Goal: Task Accomplishment & Management: Manage account settings

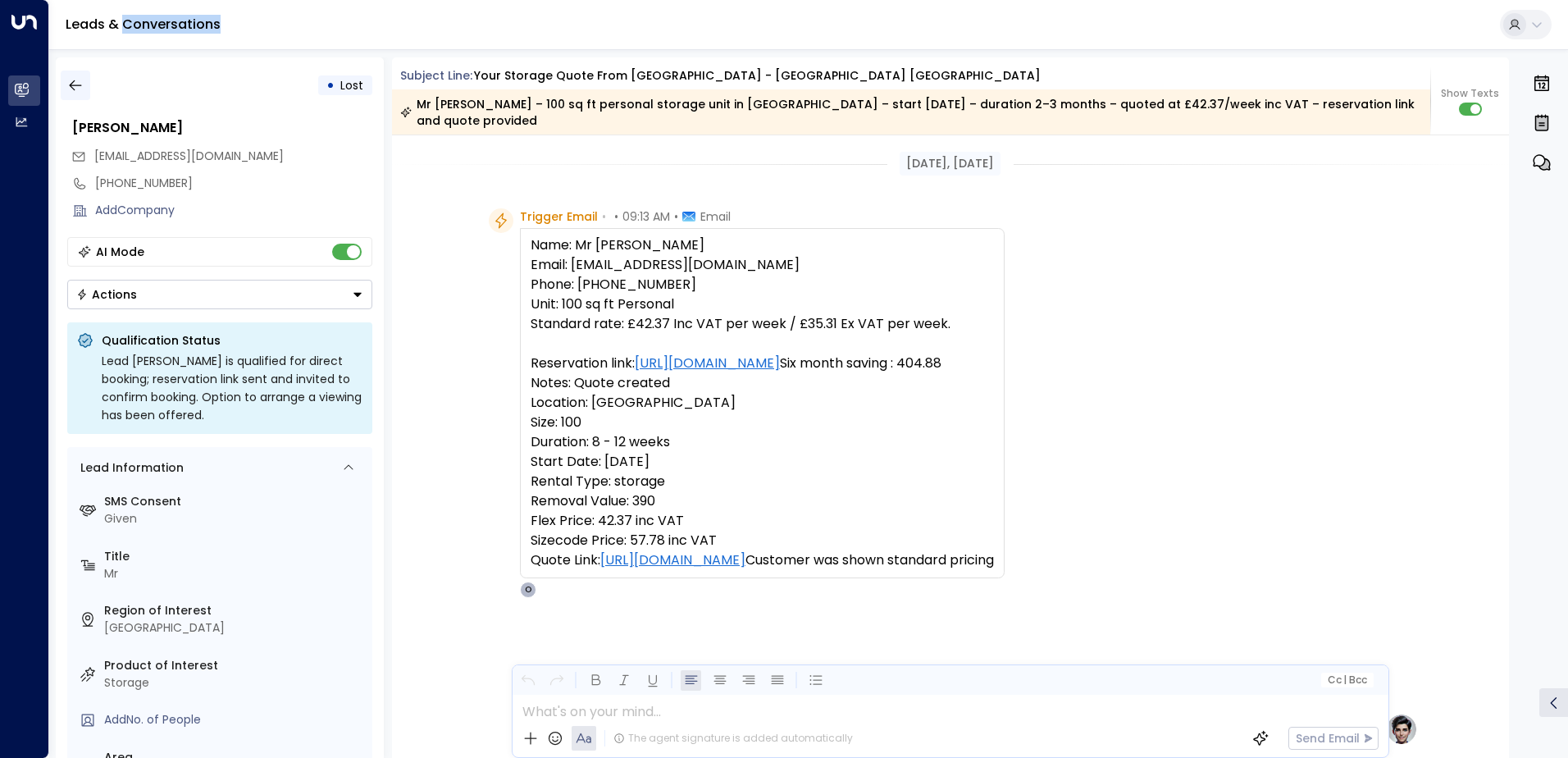
click at [74, 84] on icon "button" at bounding box center [75, 85] width 16 height 16
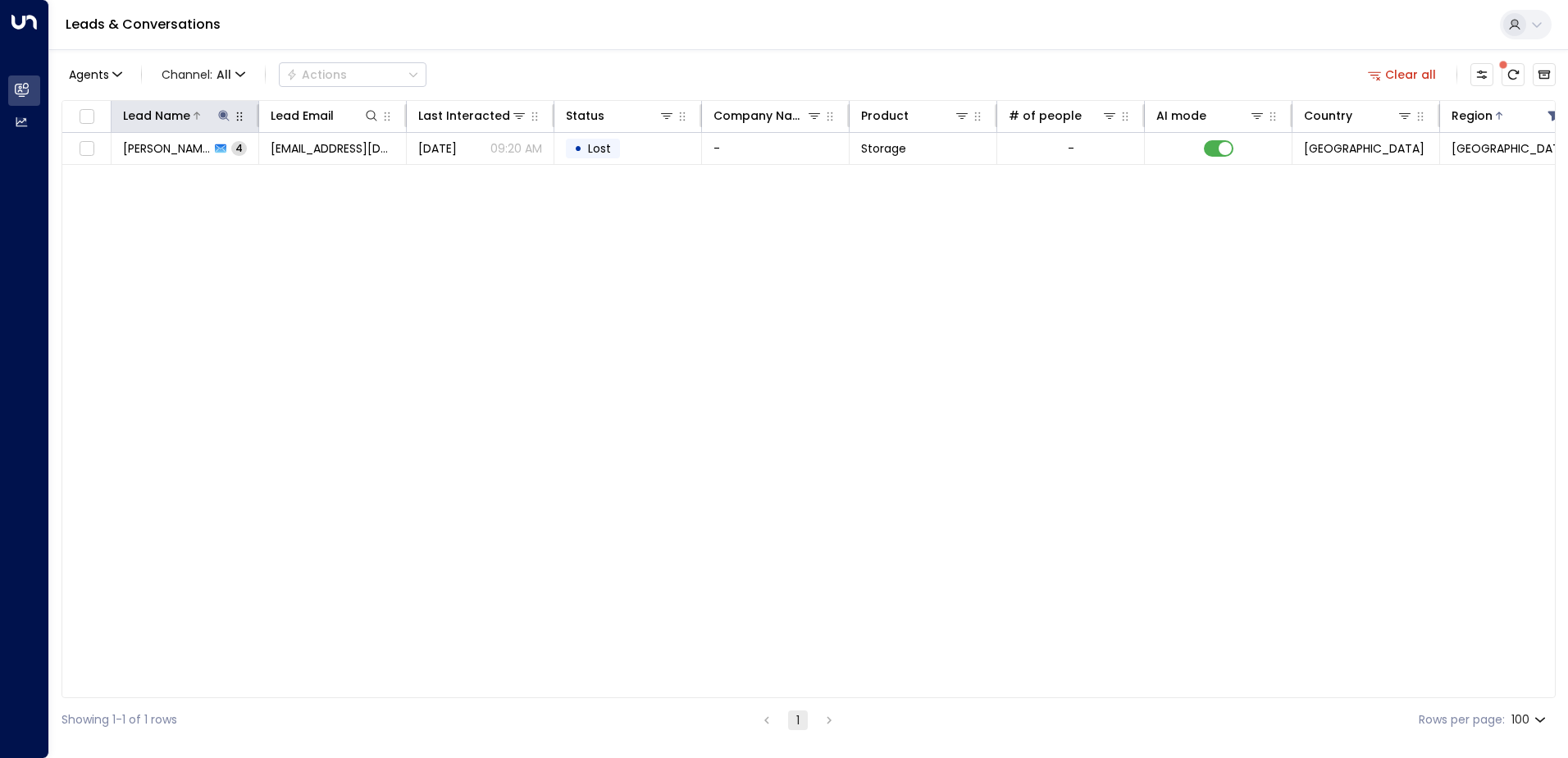
click at [221, 116] on icon at bounding box center [223, 115] width 11 height 11
click at [331, 177] on icon "button" at bounding box center [327, 175] width 11 height 11
click at [230, 270] on div "Lead Name Lead Email Last Interacted Status Company Name Product # of people AI…" at bounding box center [808, 399] width 1494 height 598
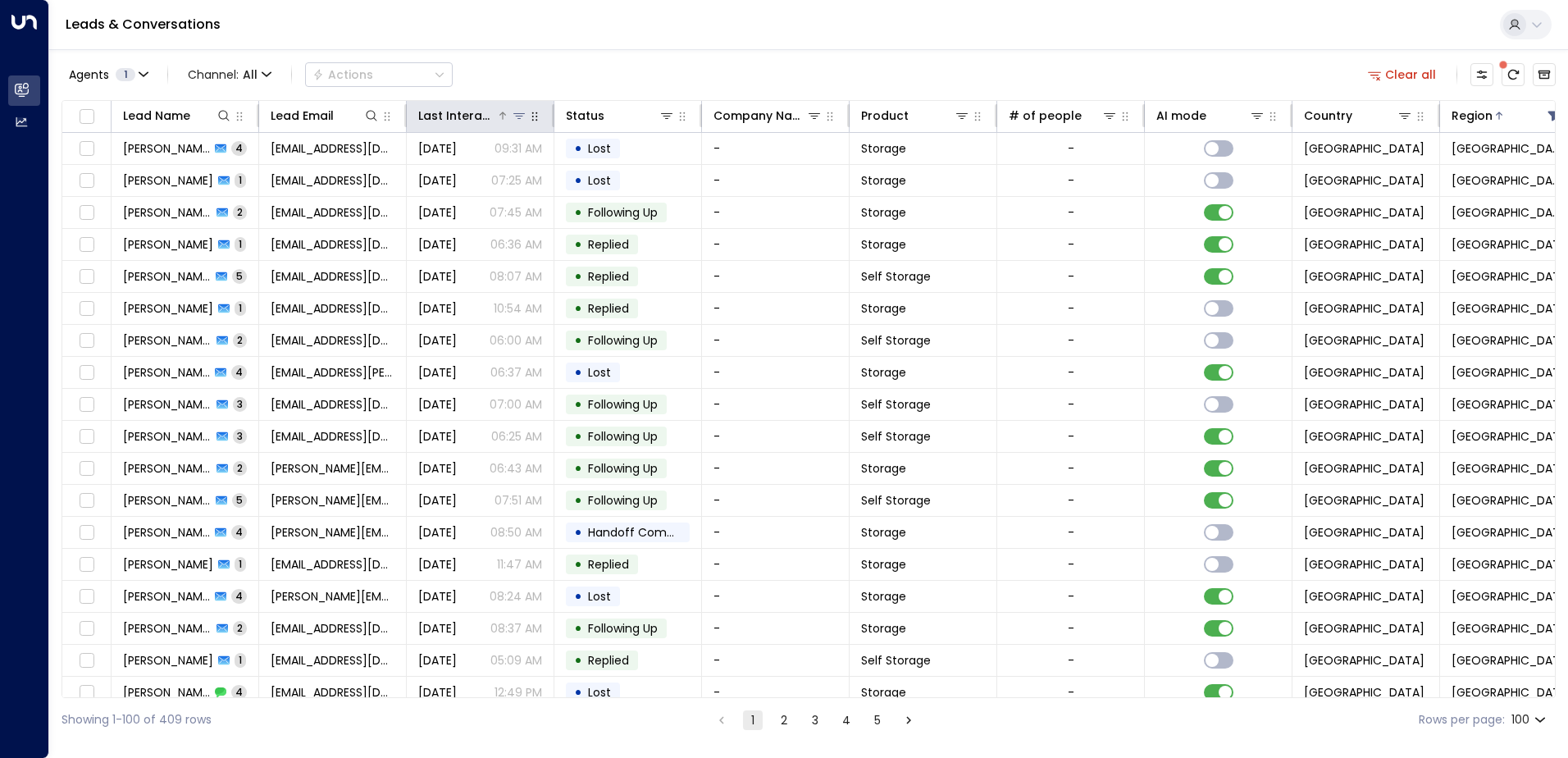
click at [455, 105] on div "Last Interacted" at bounding box center [457, 115] width 78 height 20
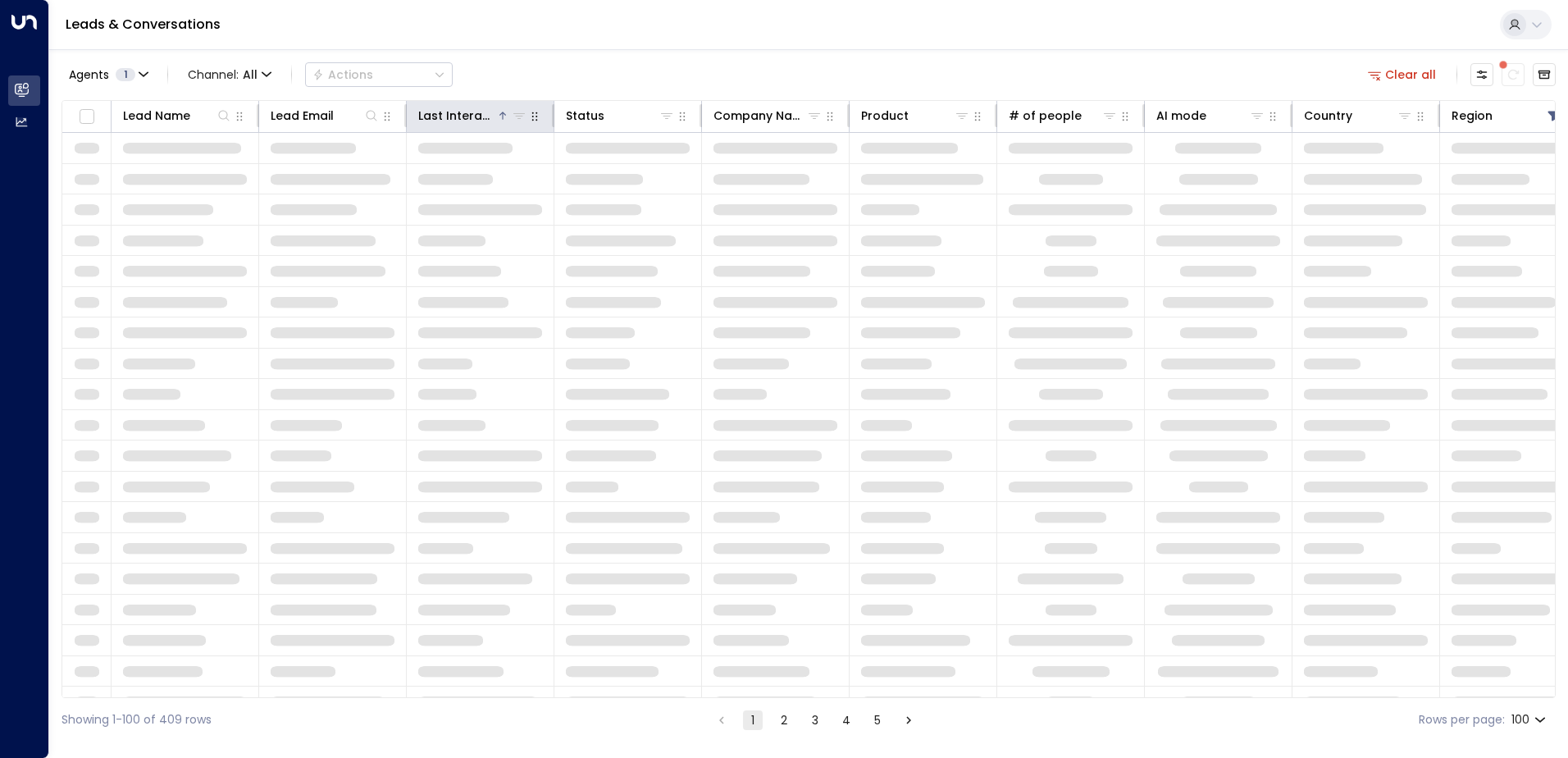
click at [455, 105] on div "Last Interacted" at bounding box center [457, 115] width 78 height 20
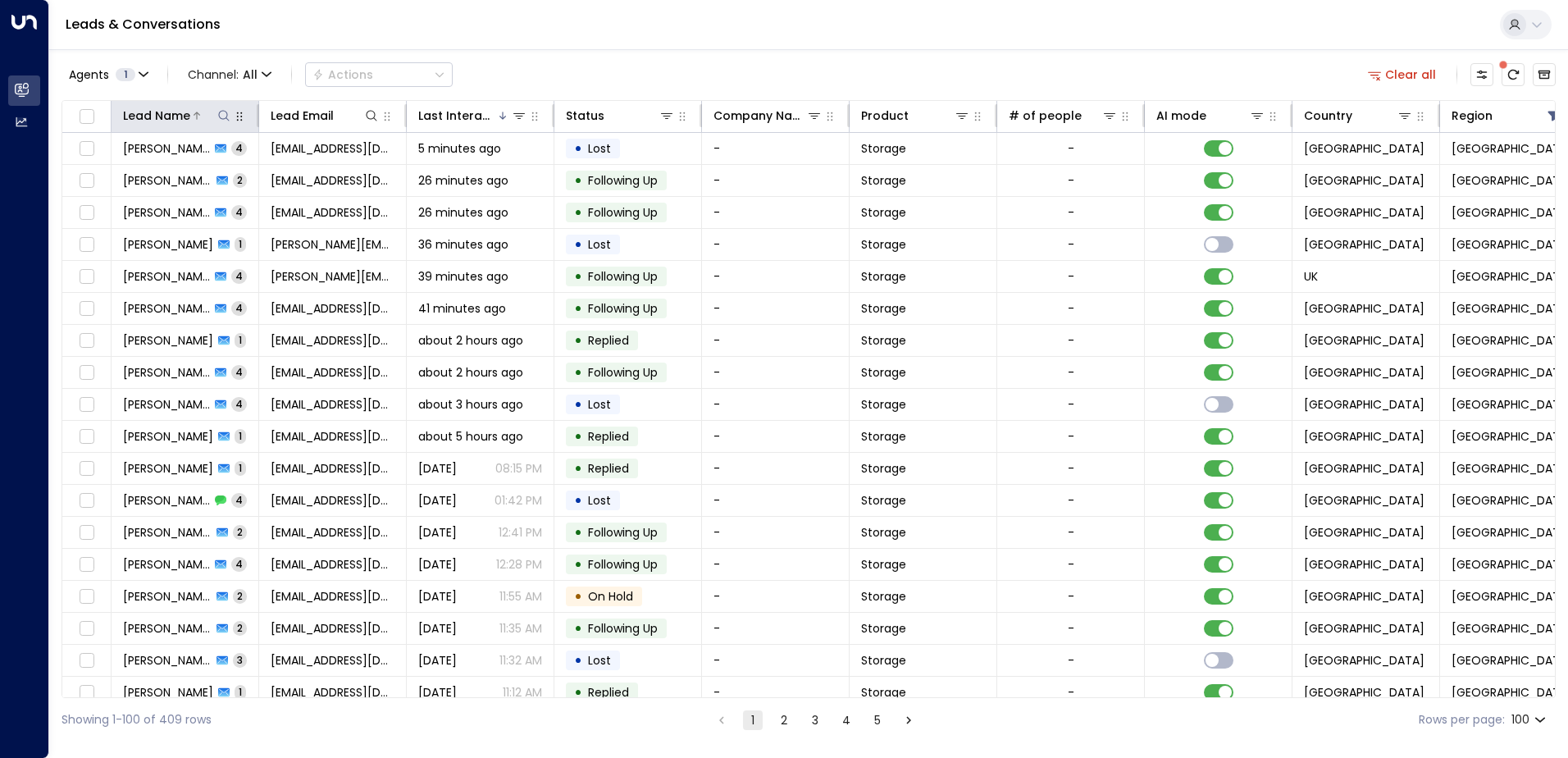
click at [219, 118] on icon at bounding box center [224, 115] width 13 height 13
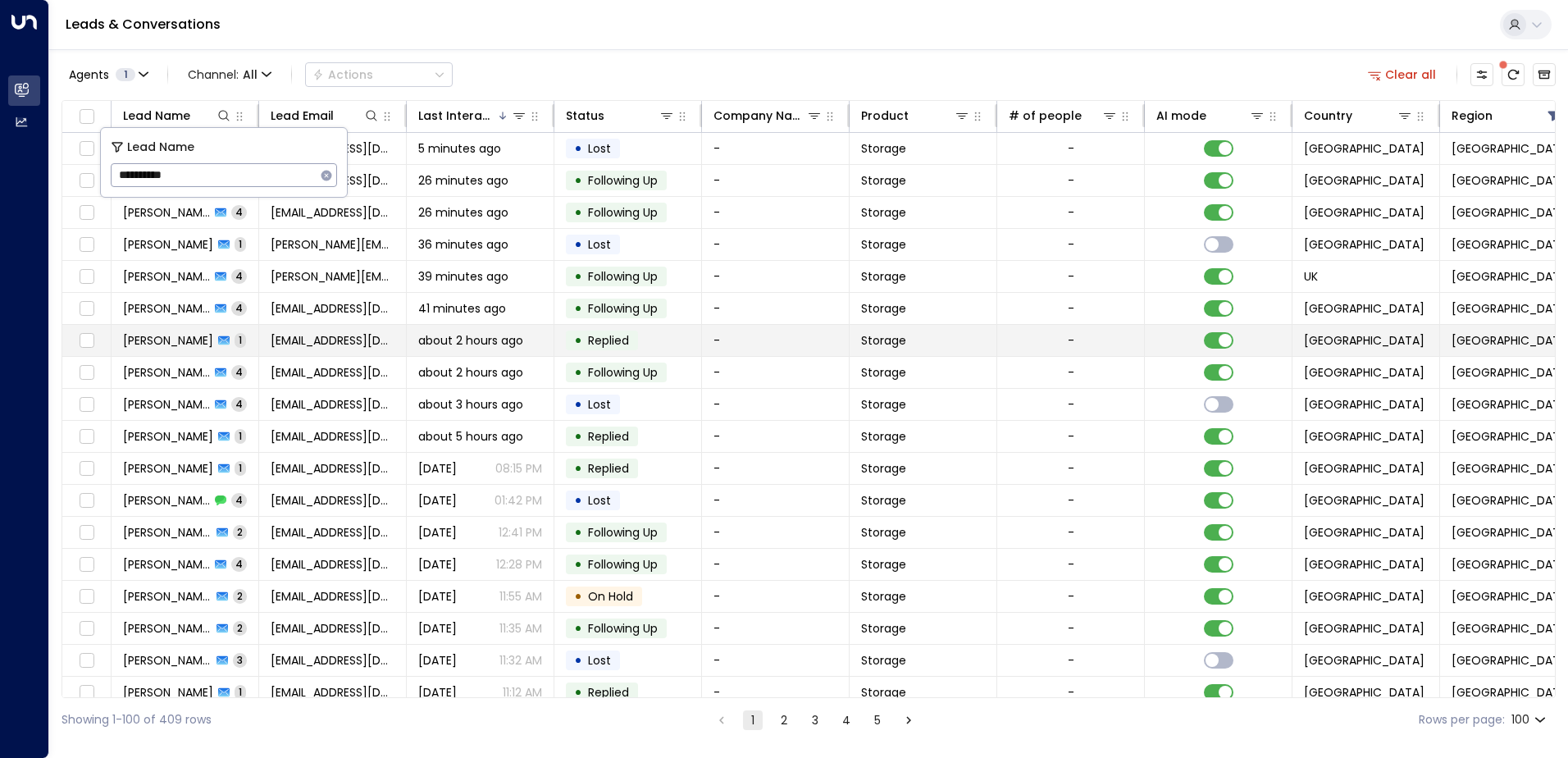
type input "**********"
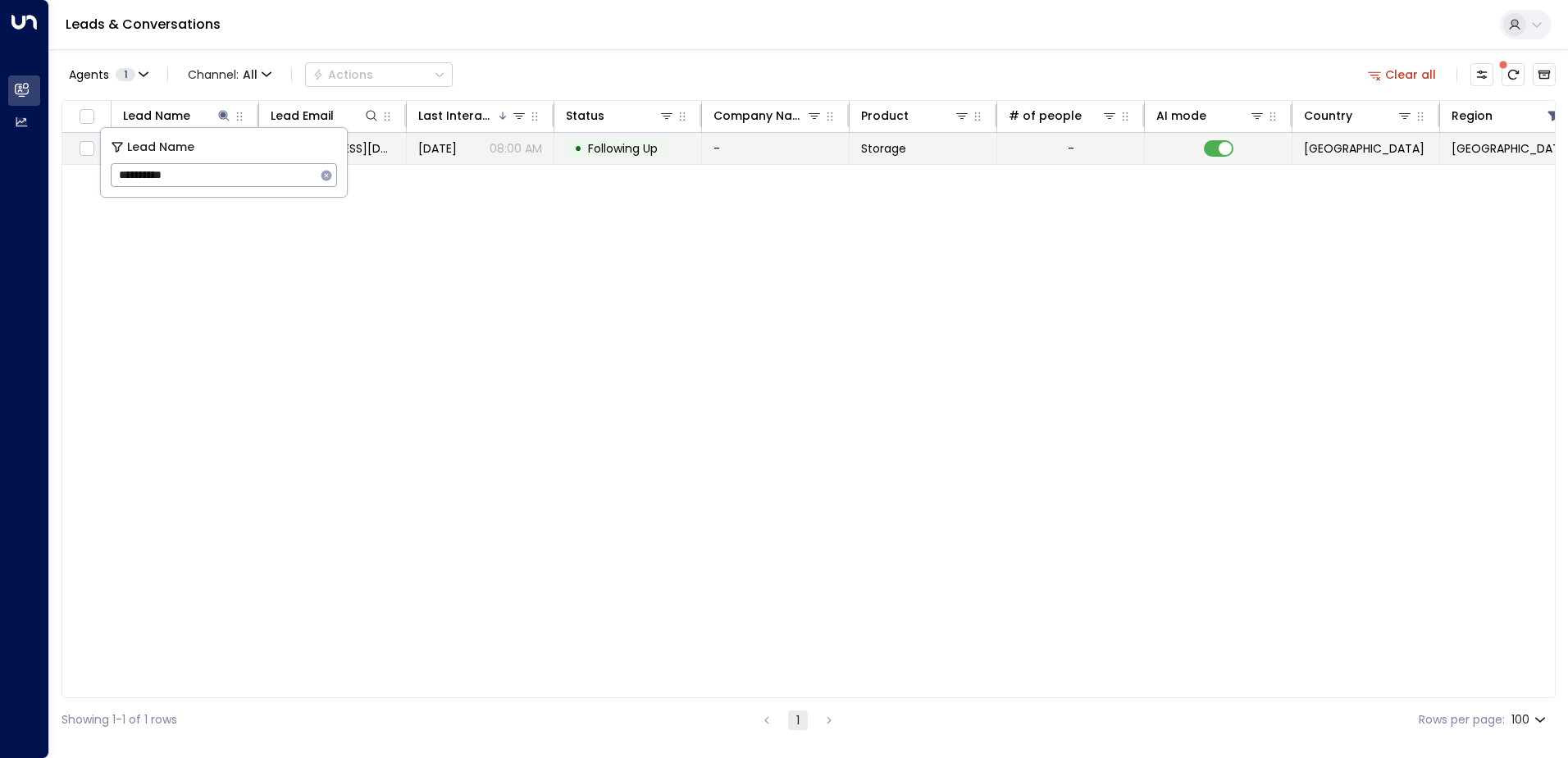
click at [616, 162] on td "• Following Up" at bounding box center [628, 148] width 148 height 31
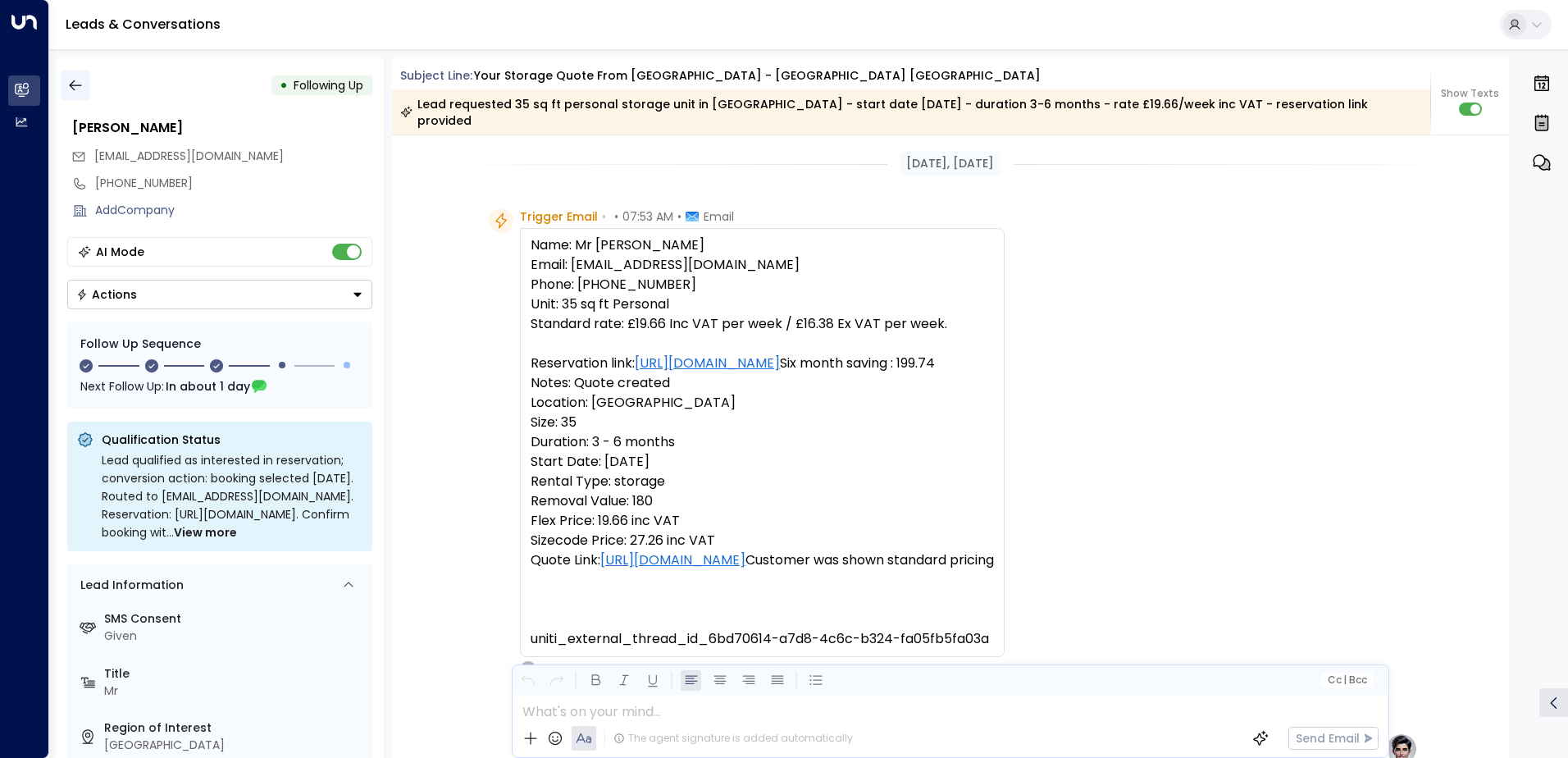
click at [87, 89] on button "button" at bounding box center [75, 85] width 30 height 30
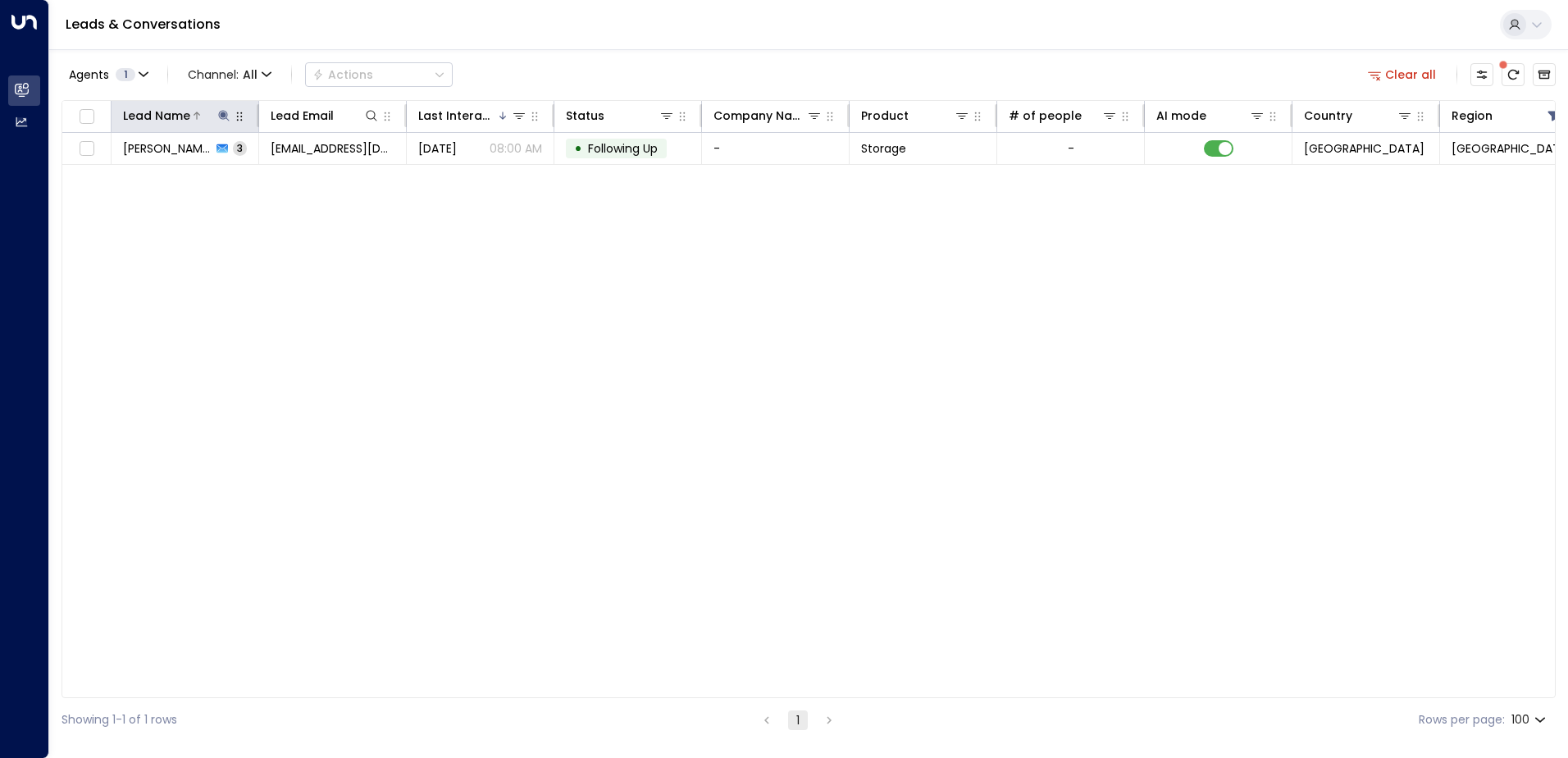
click at [219, 117] on icon at bounding box center [224, 115] width 13 height 13
drag, startPoint x: 191, startPoint y: 174, endPoint x: 122, endPoint y: 176, distance: 69.0
click at [122, 176] on input "**********" at bounding box center [213, 175] width 205 height 31
type input "**********"
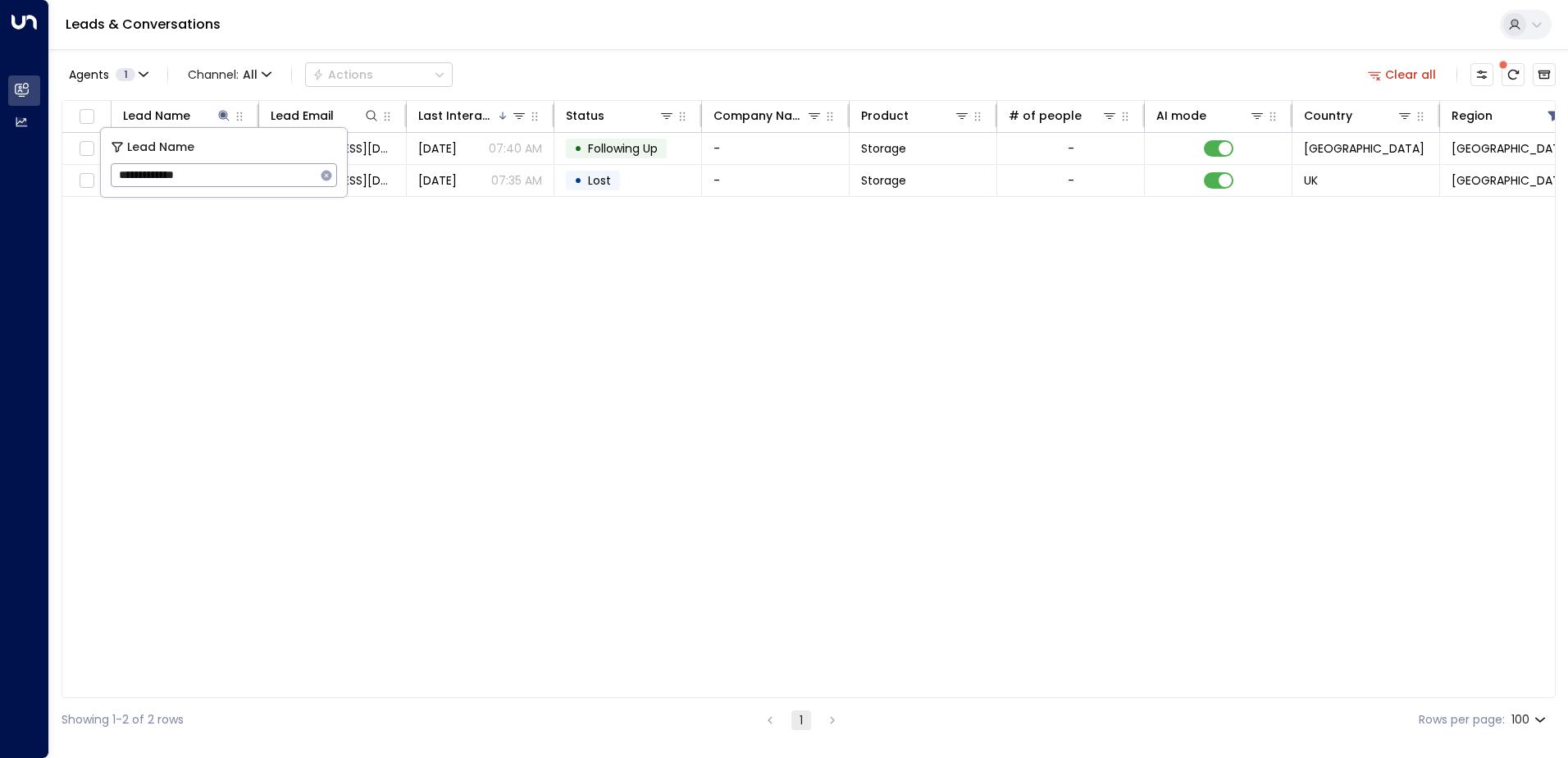
click at [617, 199] on div "Lead Name Lead Email Last Interacted Status Company Name Product # of people AI…" at bounding box center [808, 399] width 1494 height 598
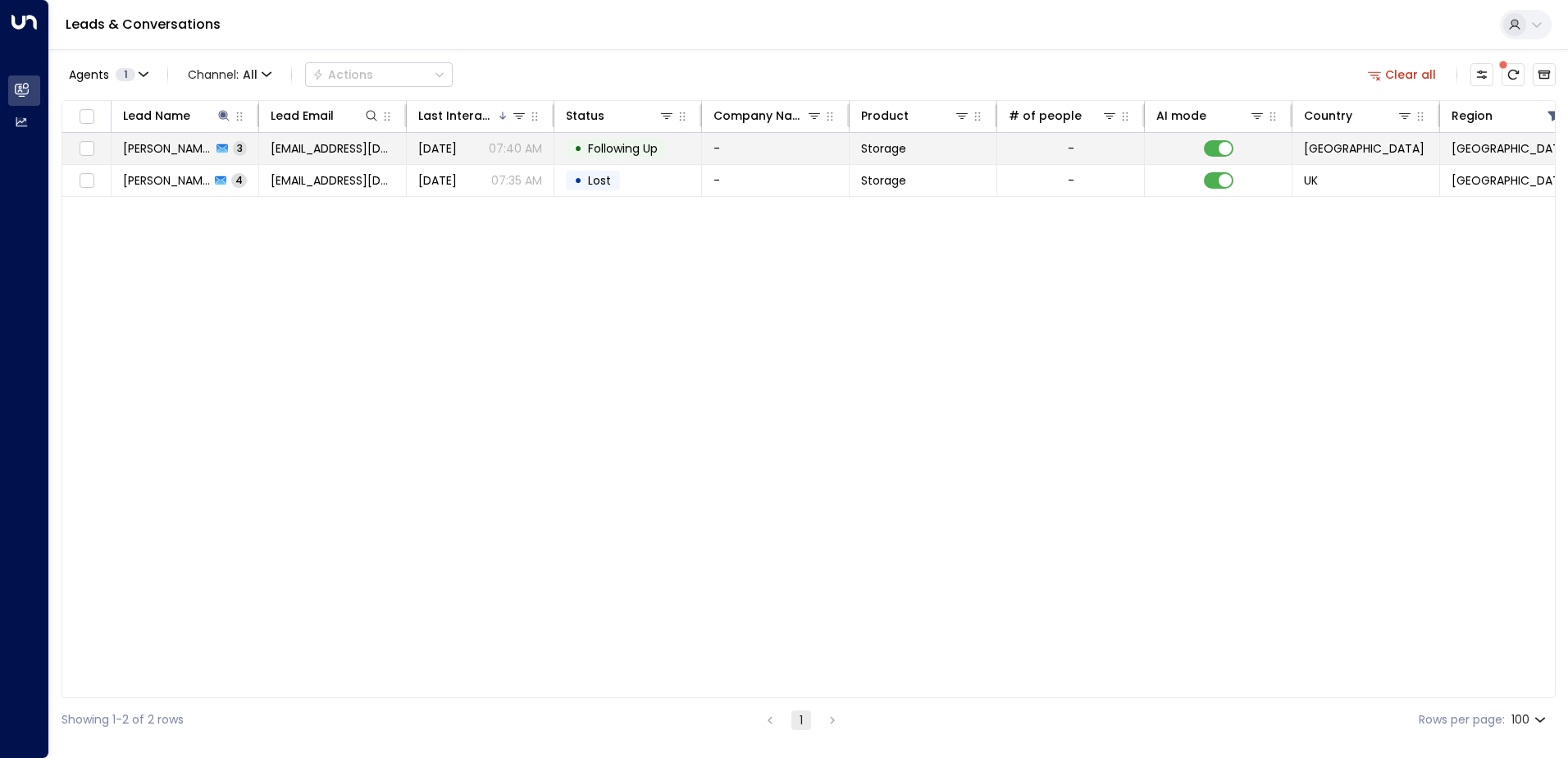
click at [612, 153] on span "Following Up" at bounding box center [622, 148] width 70 height 16
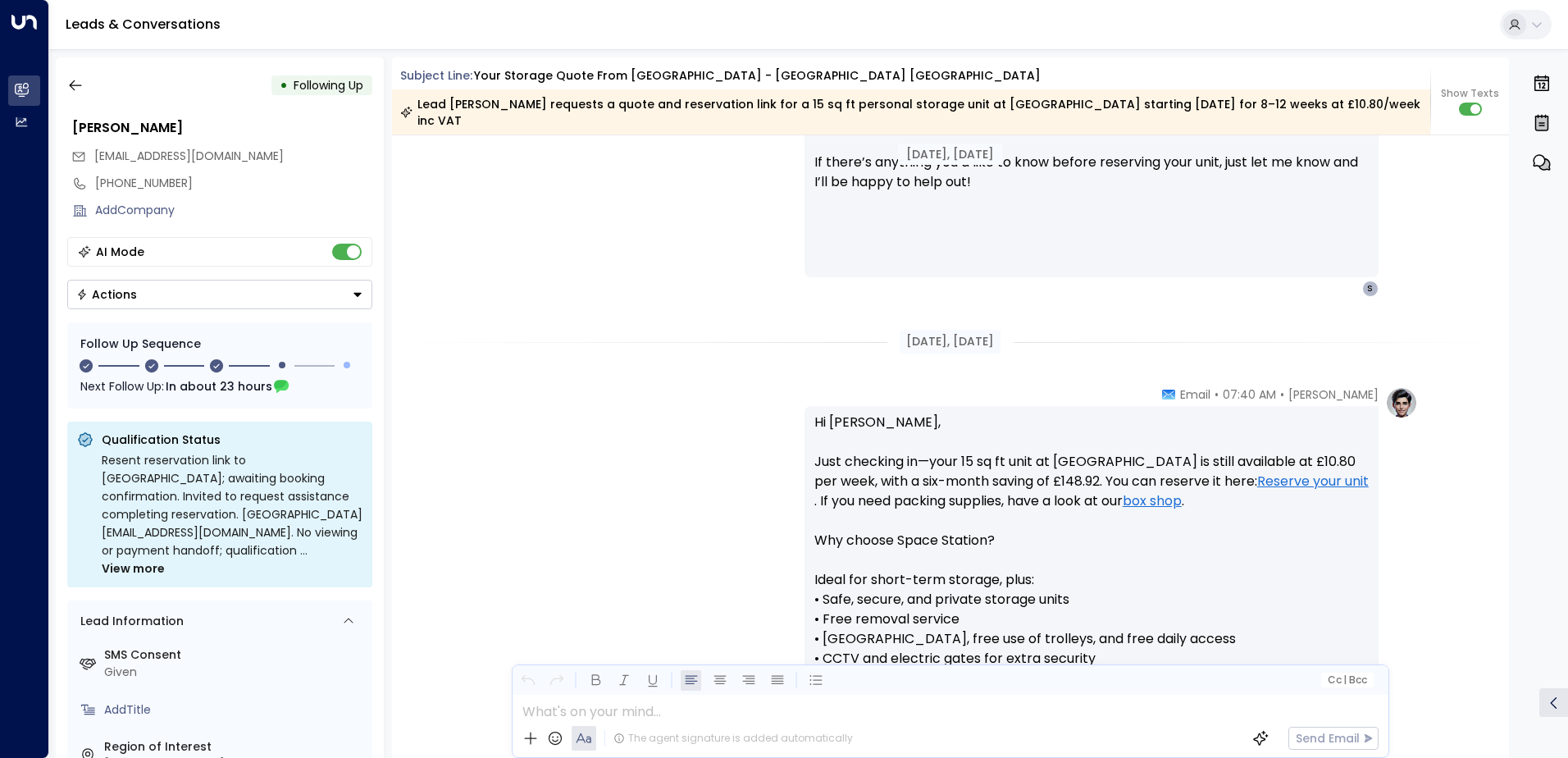
scroll to position [1394, 0]
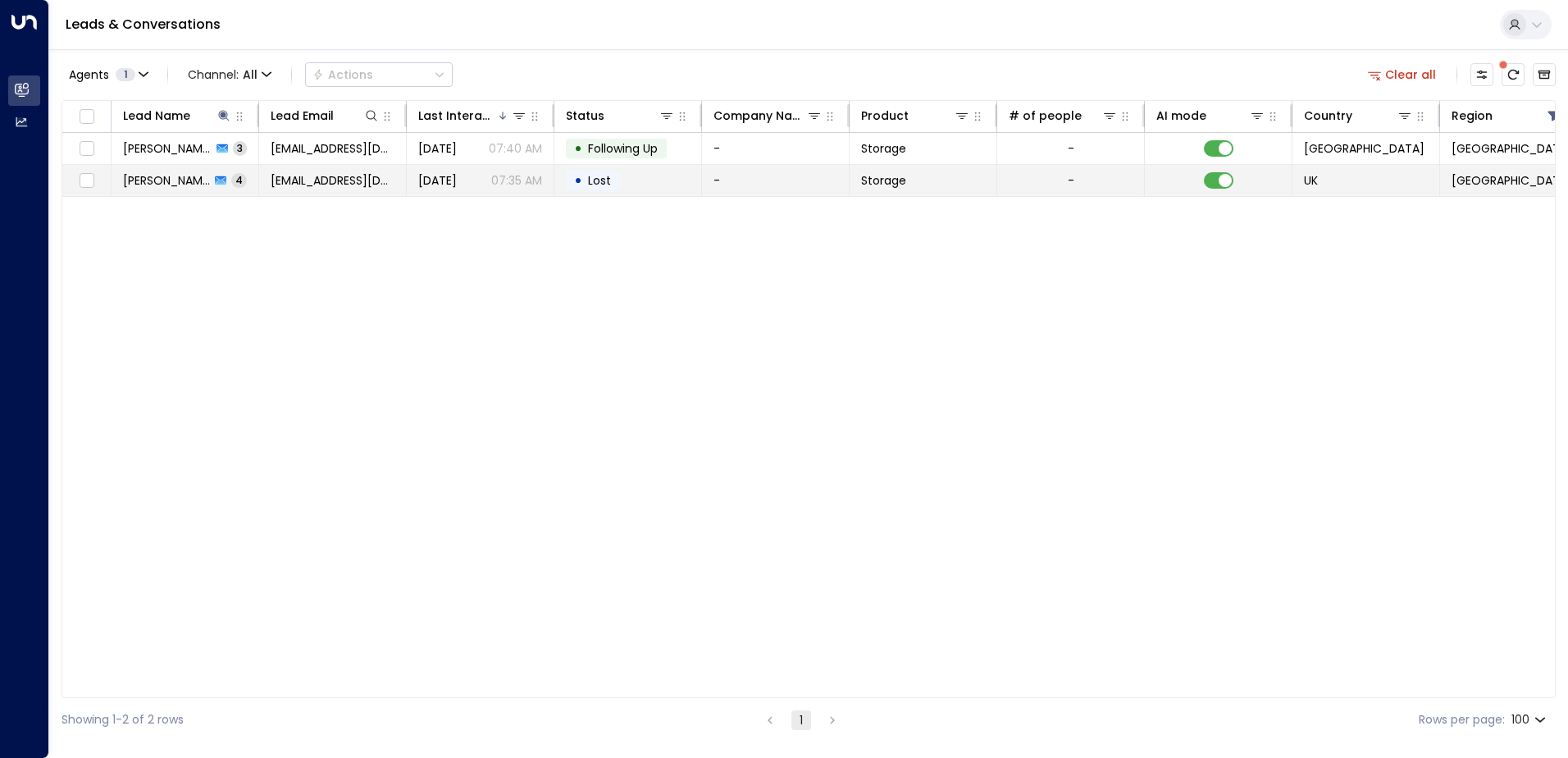
click at [440, 183] on span "Aug 20, 2025" at bounding box center [437, 180] width 38 height 16
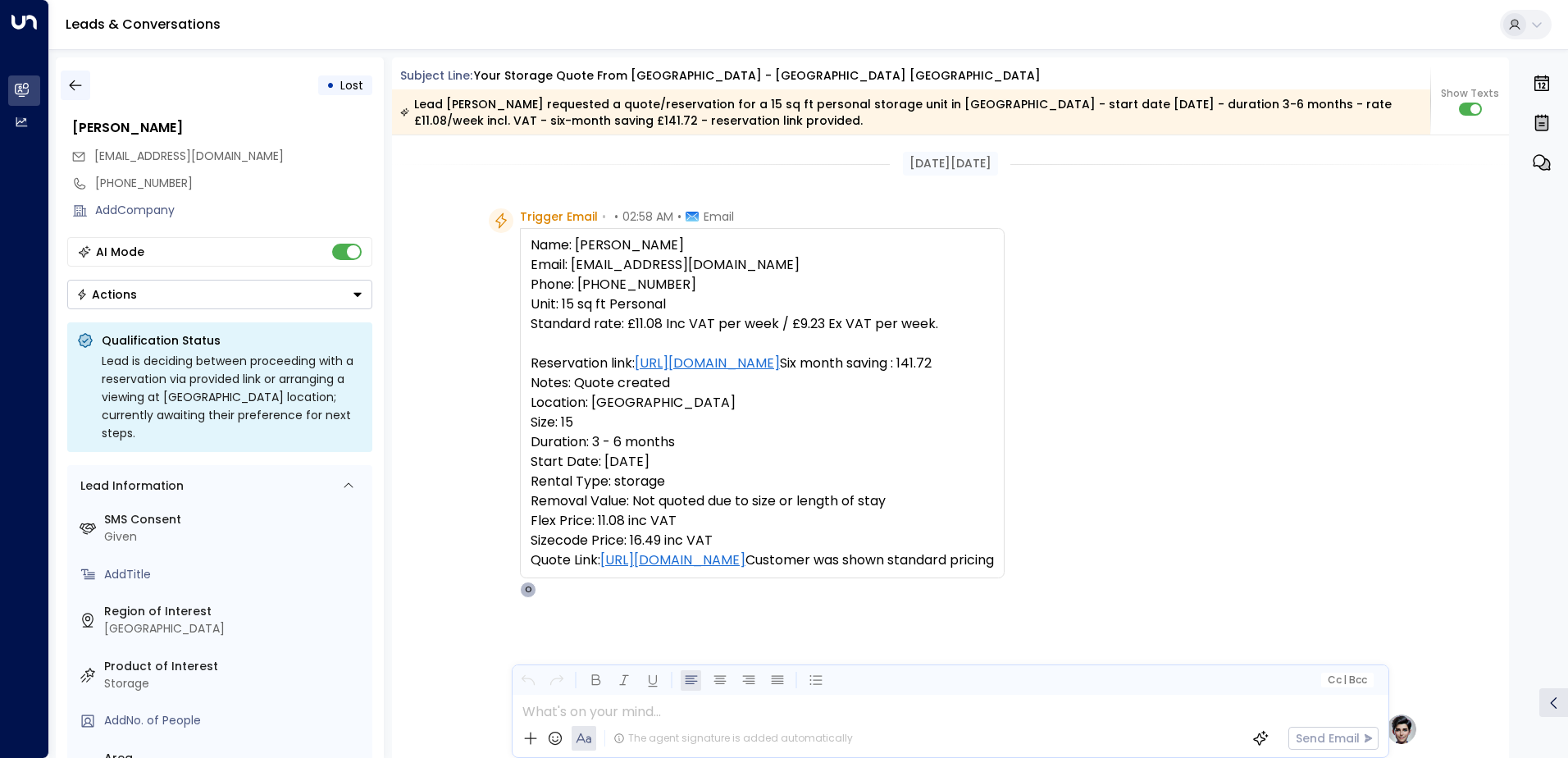
click at [81, 80] on icon "button" at bounding box center [75, 85] width 16 height 16
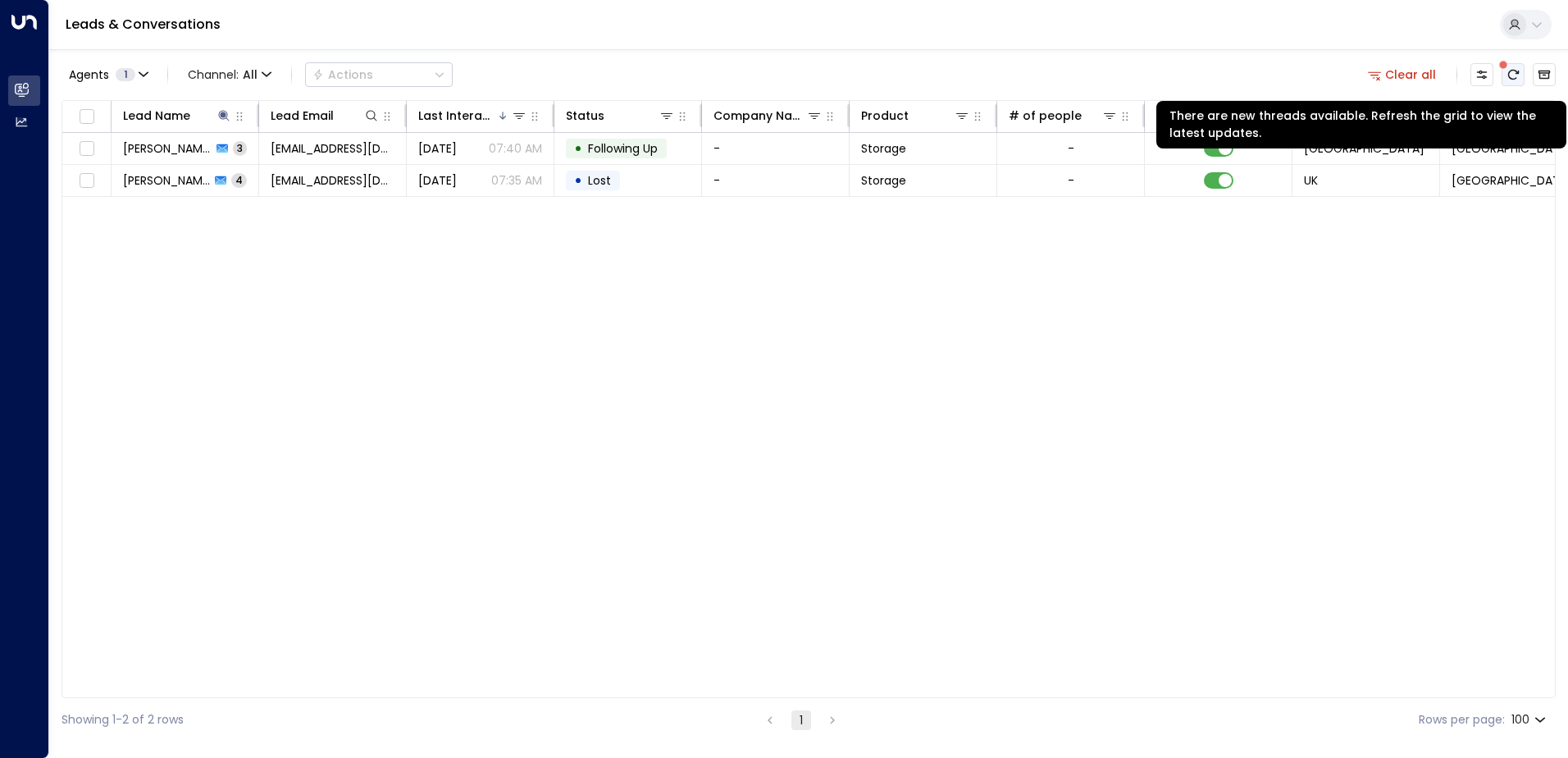
click at [1523, 77] on button "There are new threads available. Refresh the grid to view the latest updates." at bounding box center [1512, 74] width 23 height 23
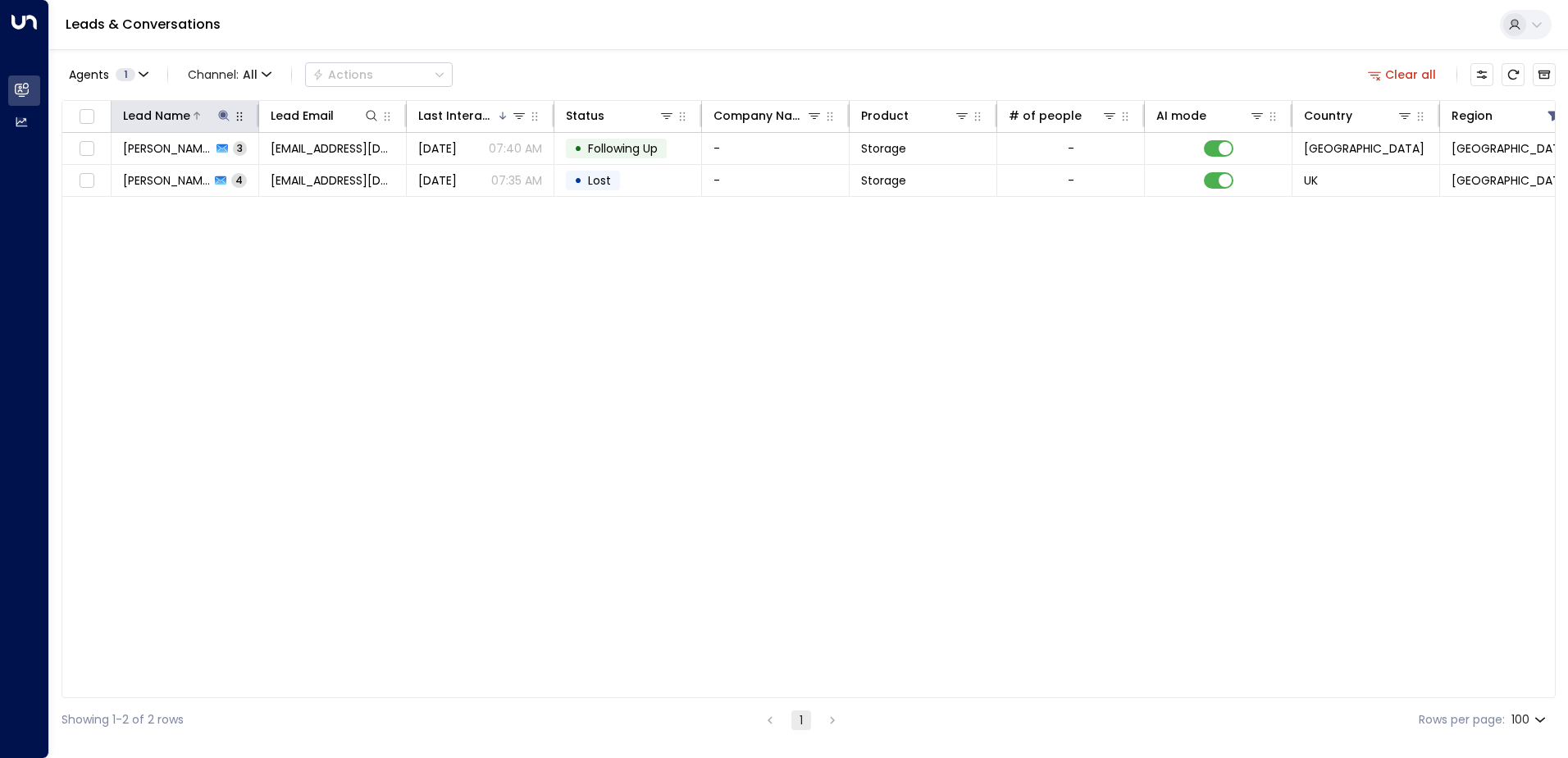
click at [225, 114] on icon at bounding box center [223, 115] width 11 height 11
drag, startPoint x: 235, startPoint y: 180, endPoint x: 122, endPoint y: 168, distance: 113.6
click at [122, 168] on input "**********" at bounding box center [213, 175] width 205 height 31
type input "**********"
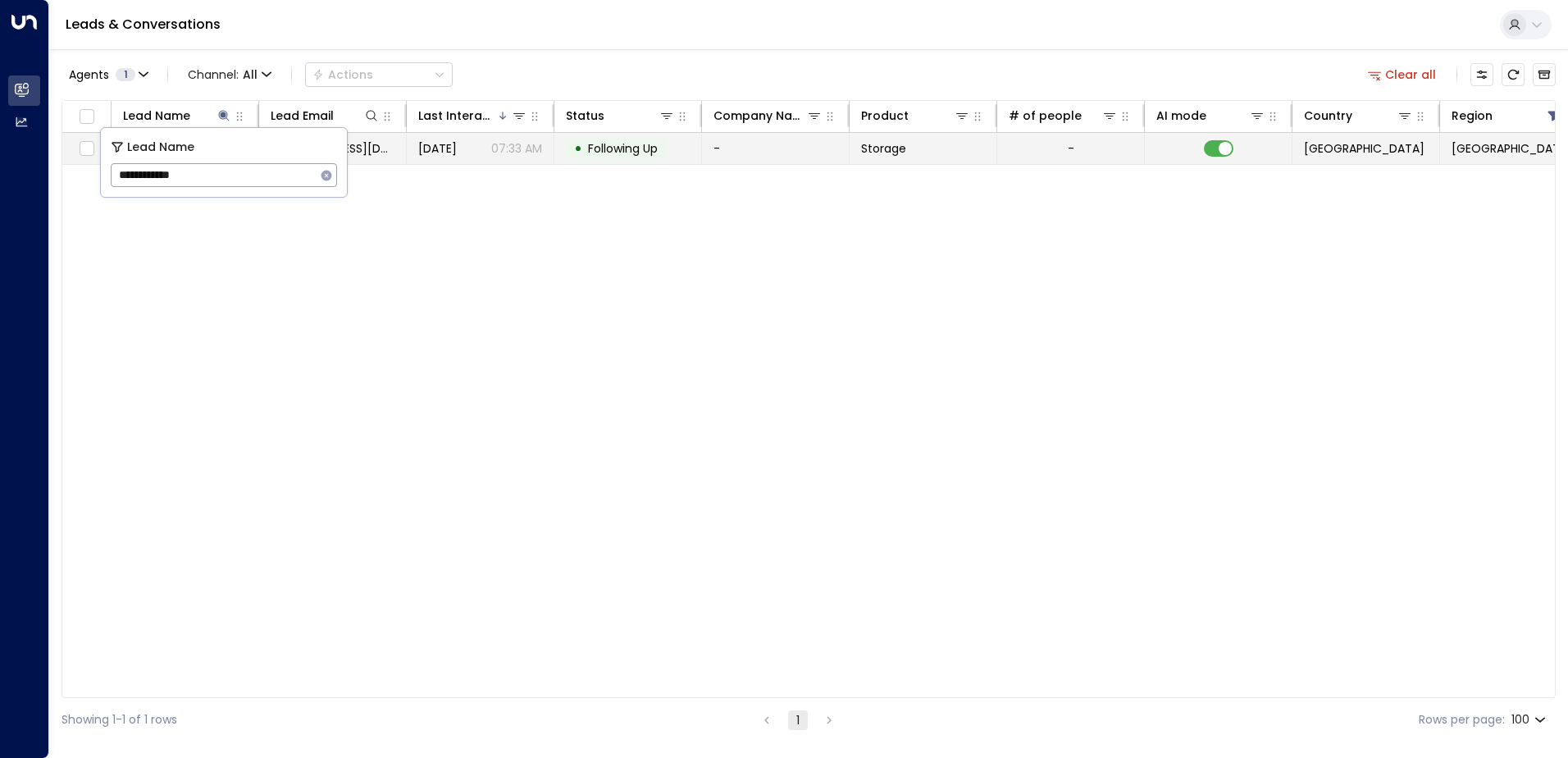
click at [490, 140] on div "Yesterday 07:33 AM" at bounding box center [480, 148] width 124 height 16
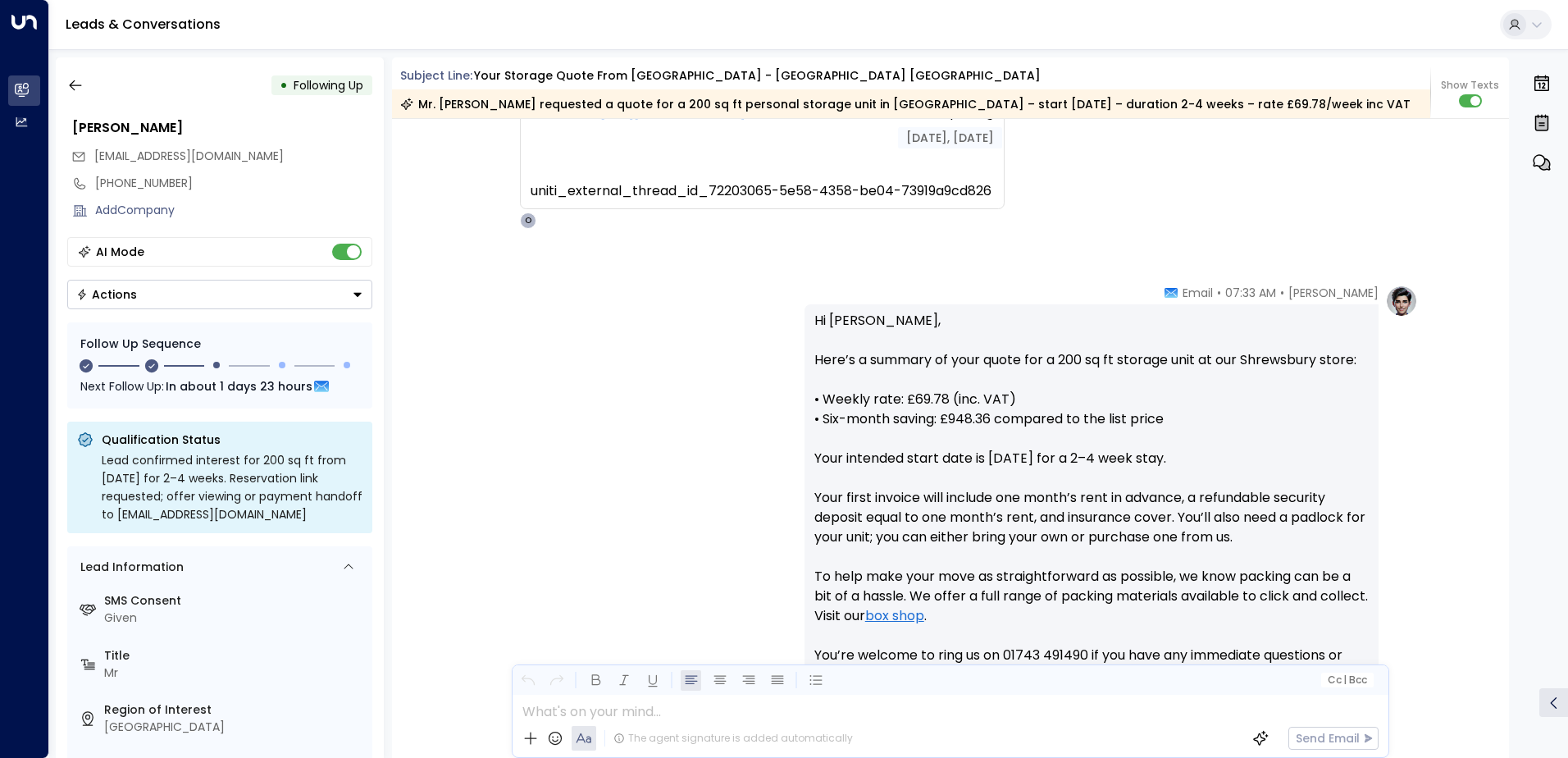
scroll to position [396, 0]
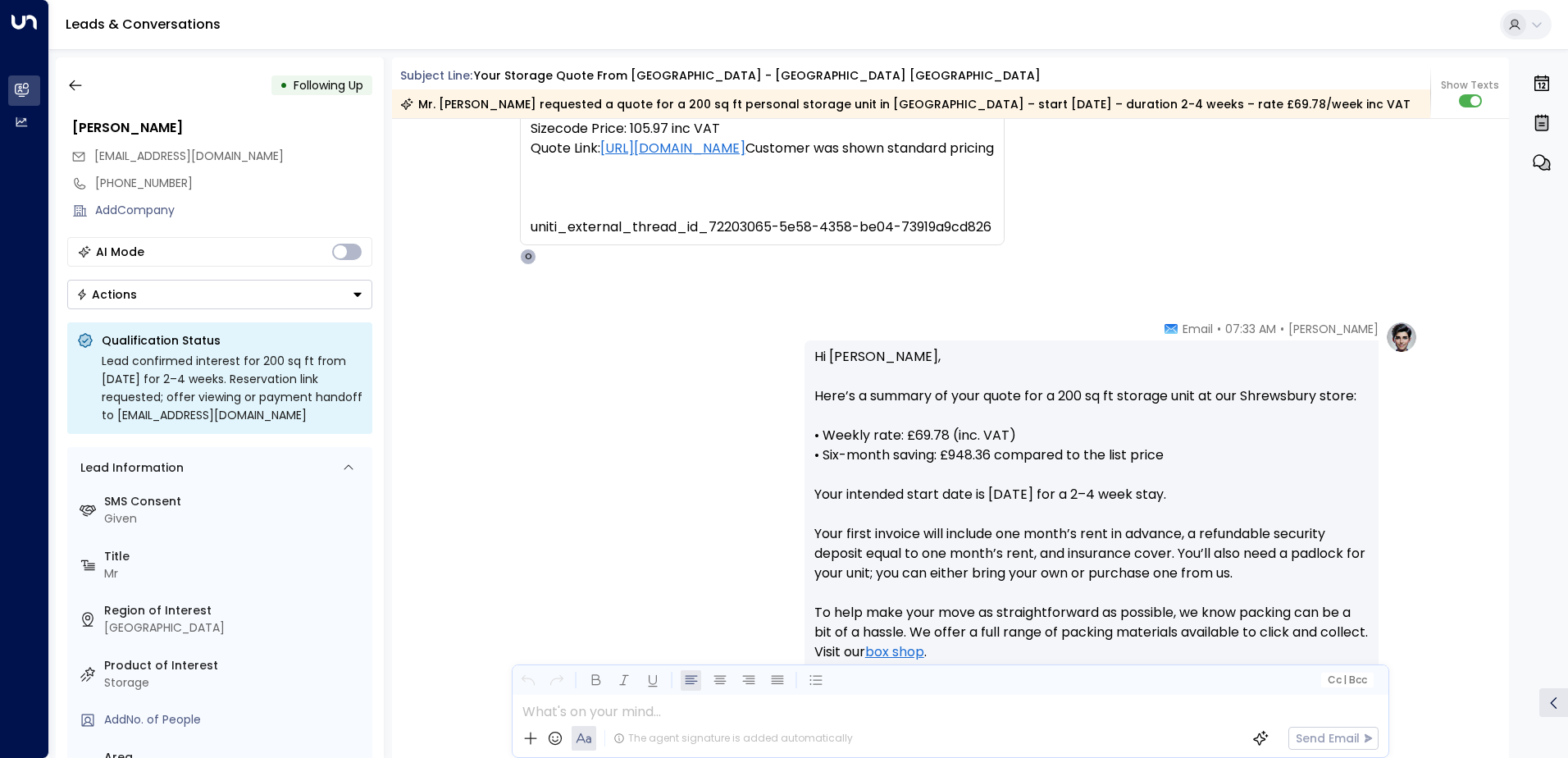
click at [349, 304] on button "Actions" at bounding box center [219, 294] width 305 height 30
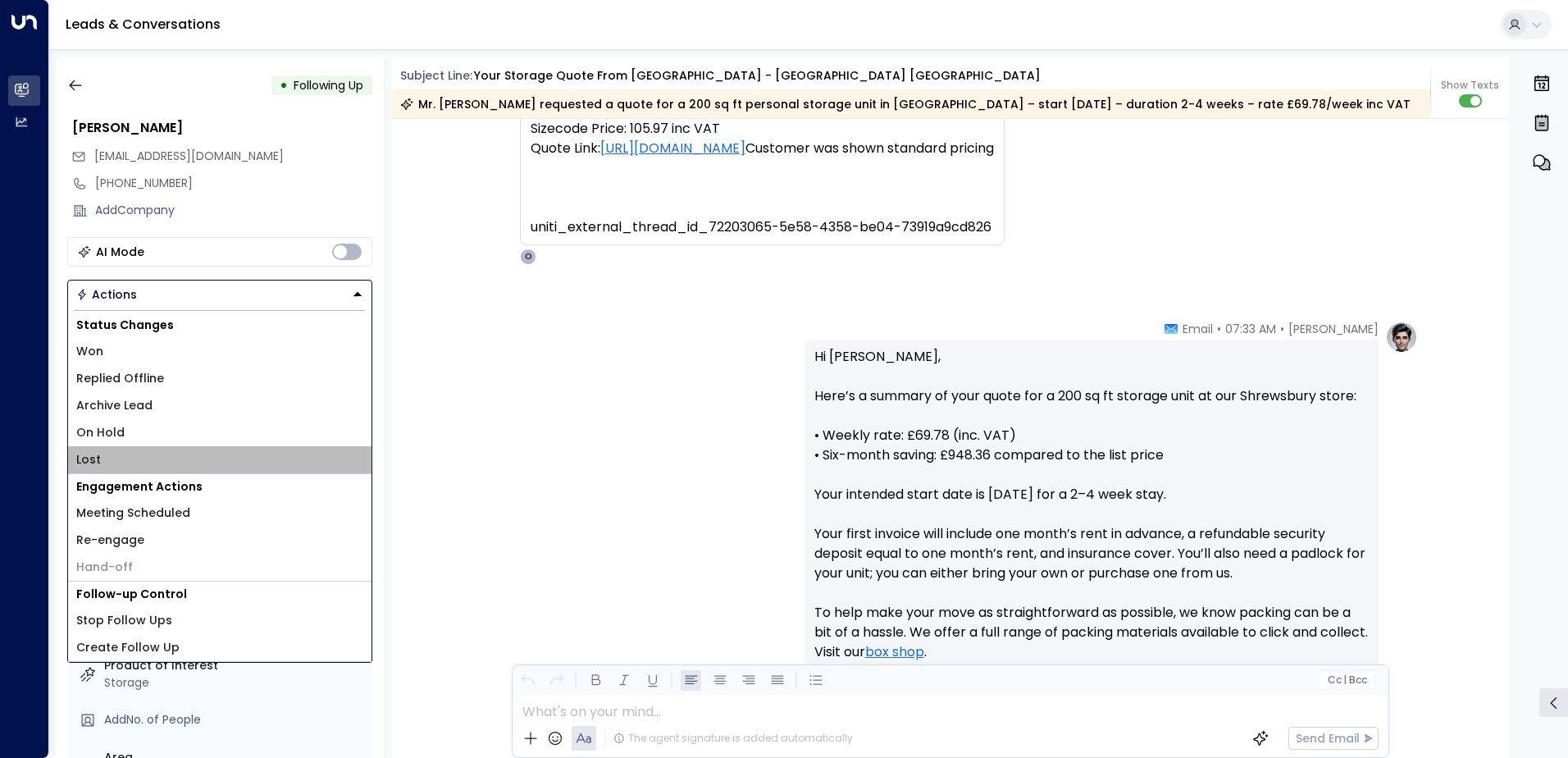
click at [88, 456] on span "Lost" at bounding box center [88, 459] width 25 height 17
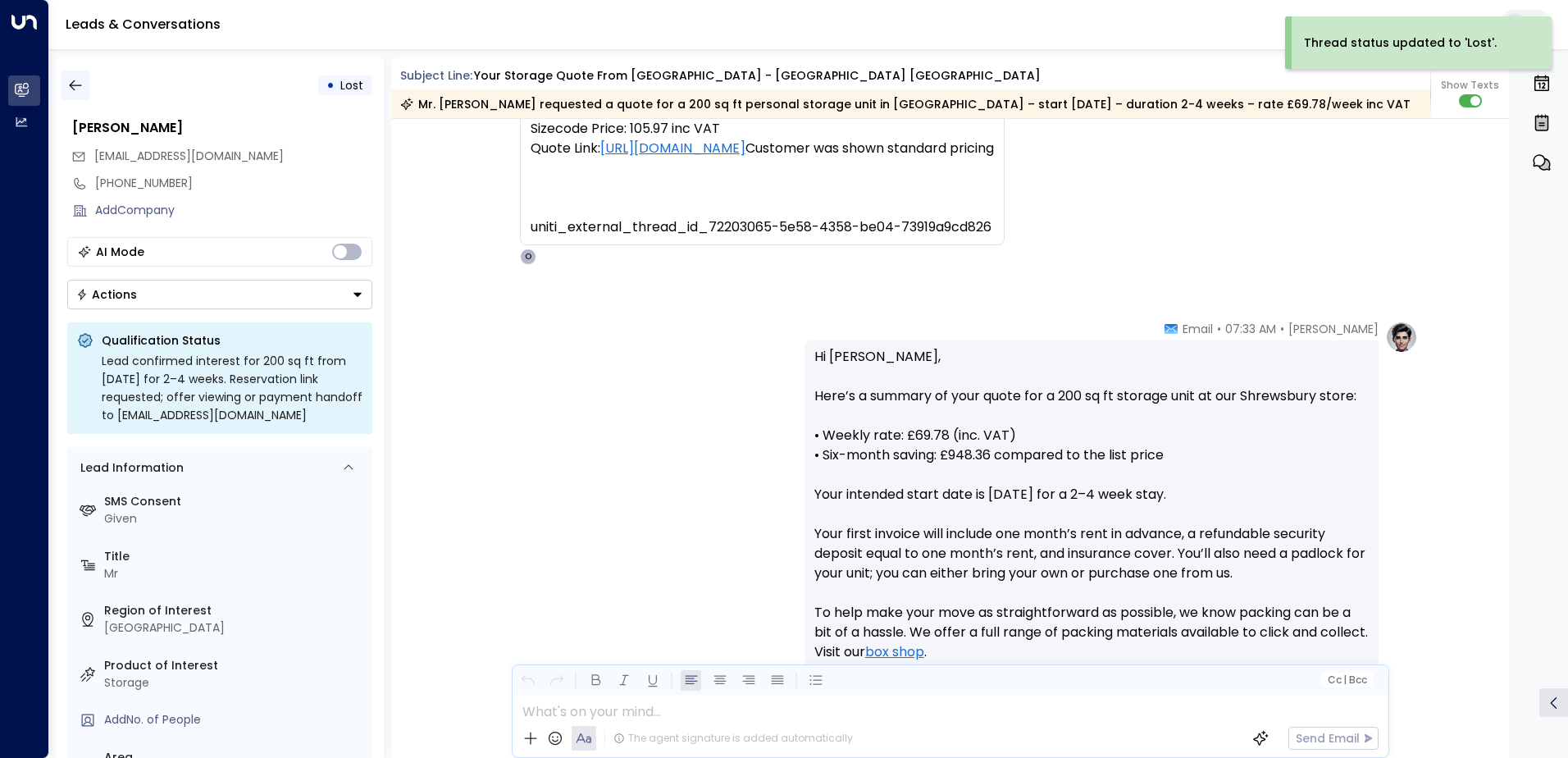
click at [67, 81] on icon "button" at bounding box center [75, 85] width 16 height 16
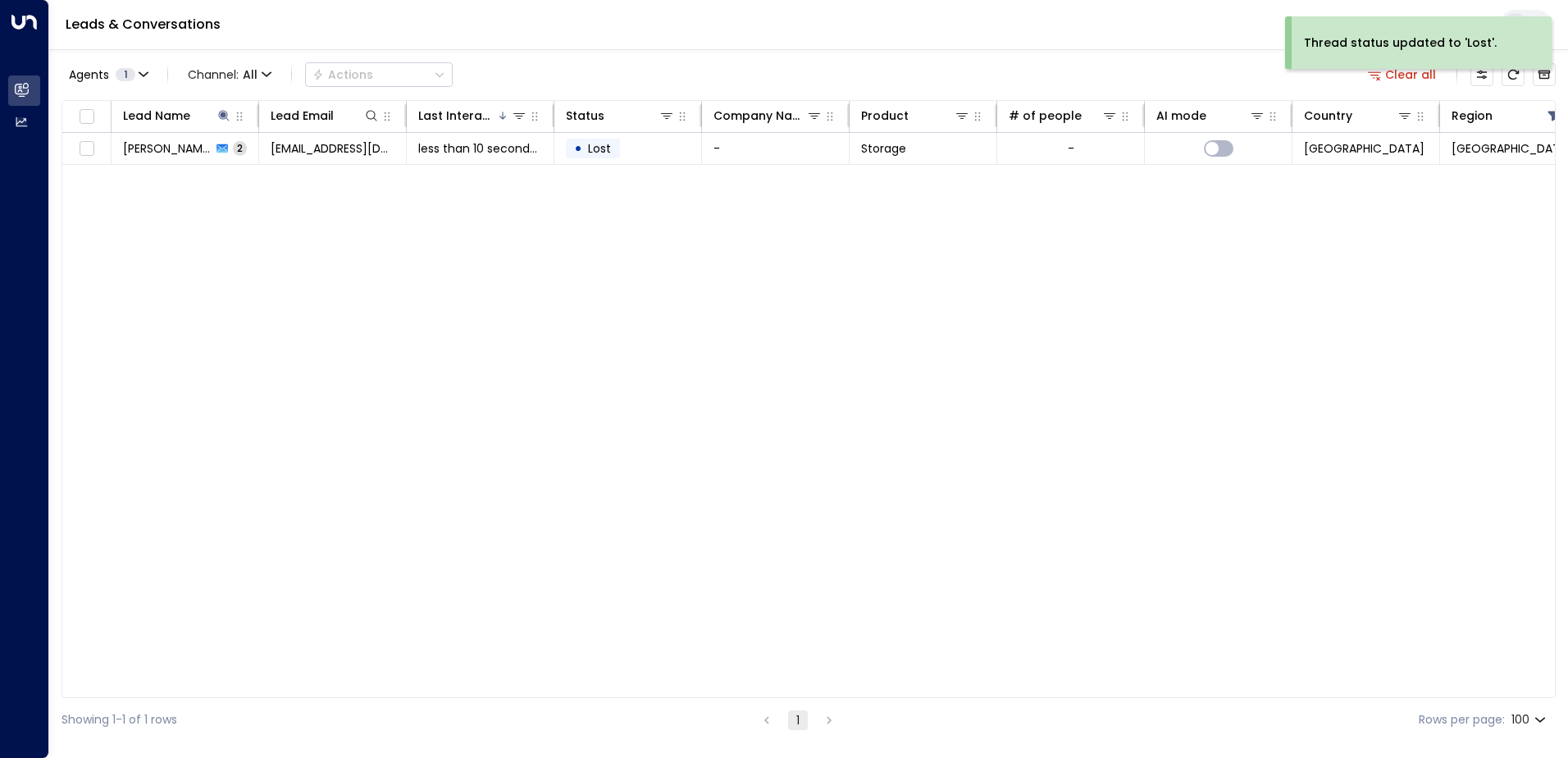
click at [1406, 300] on div "Lead Name Lead Email Last Interacted Status Company Name Product # of people AI…" at bounding box center [808, 399] width 1494 height 598
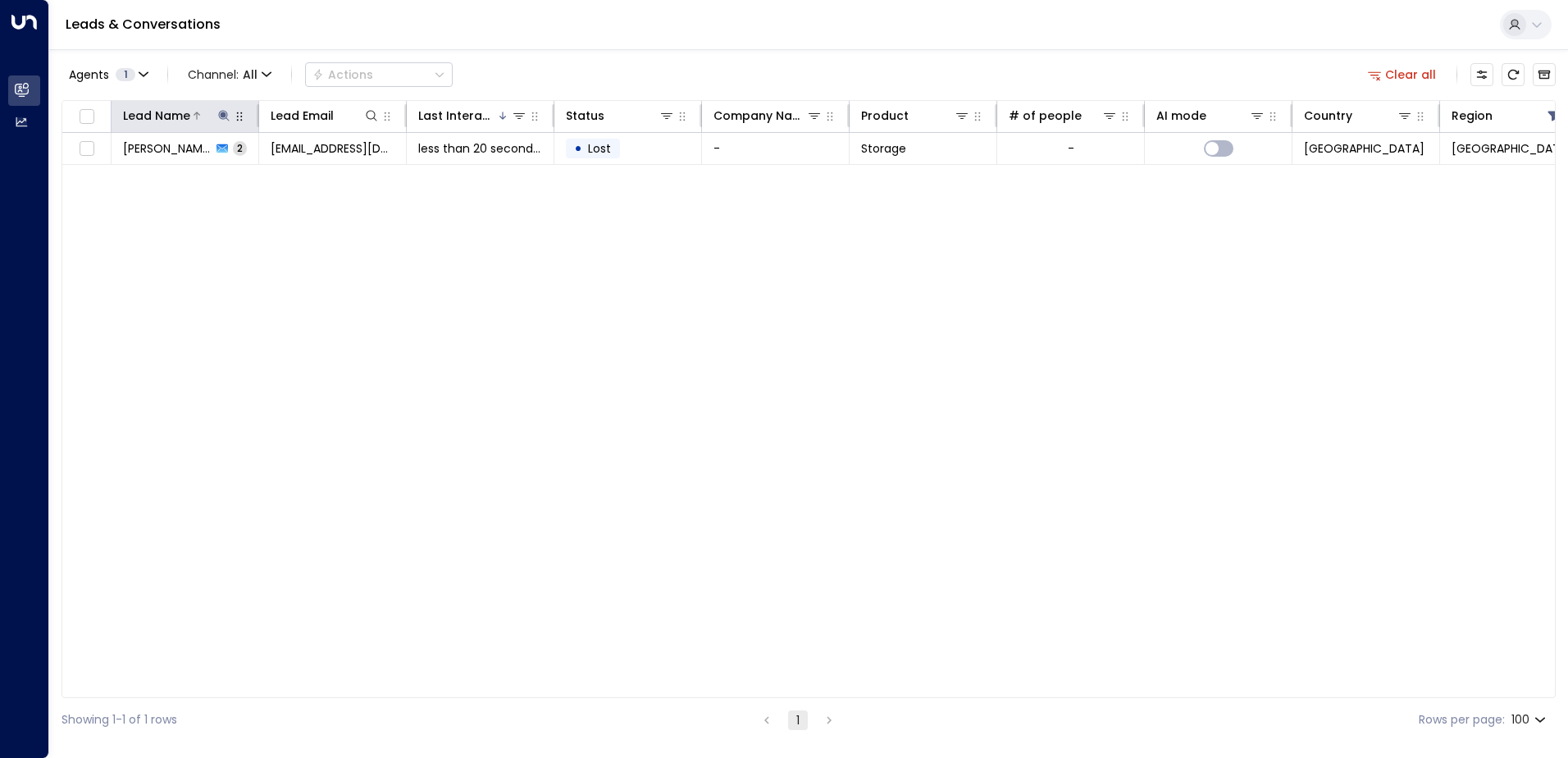
click at [230, 118] on button at bounding box center [224, 115] width 16 height 16
click at [332, 173] on icon "button" at bounding box center [326, 175] width 13 height 13
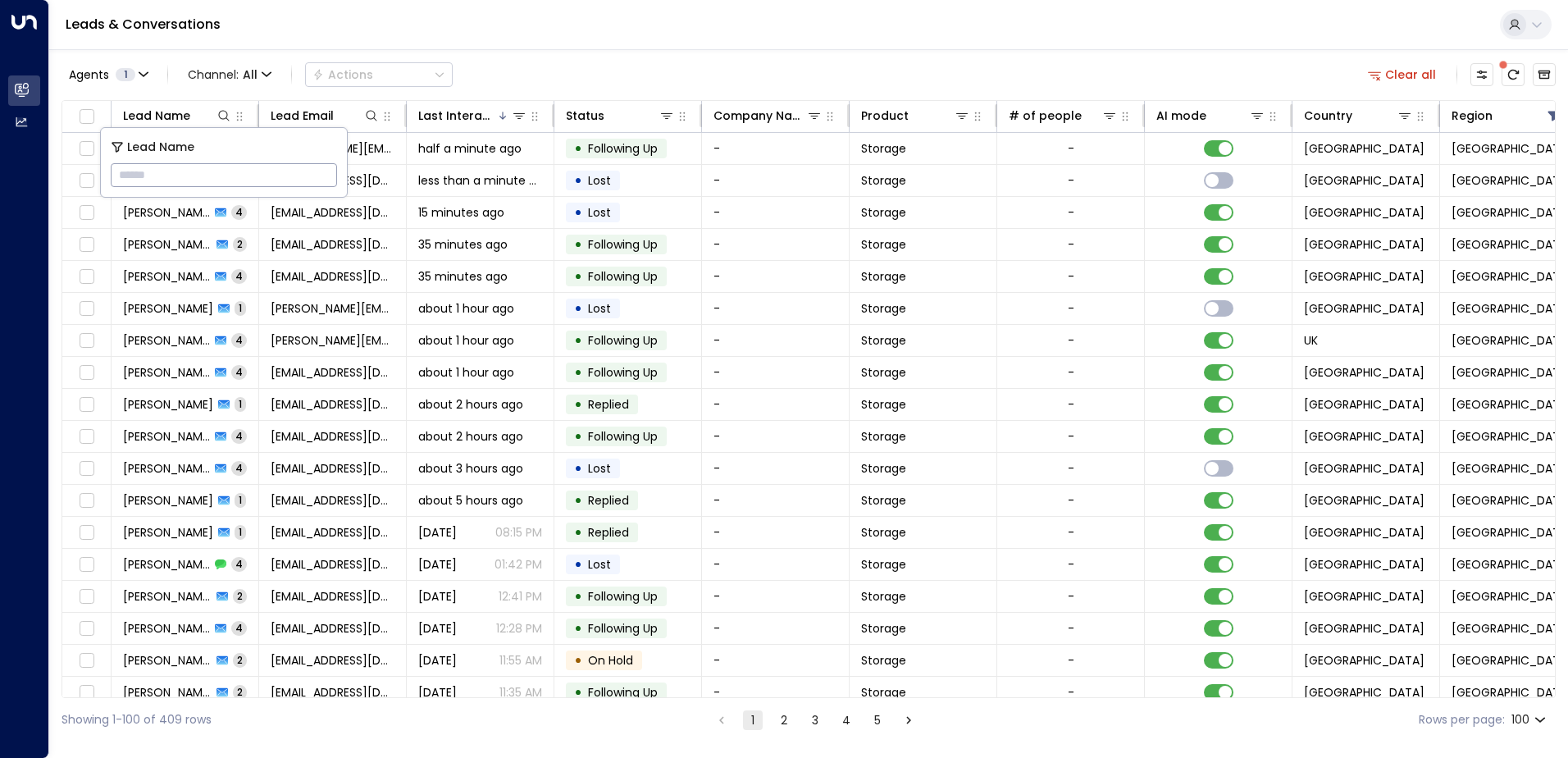
paste input "**********"
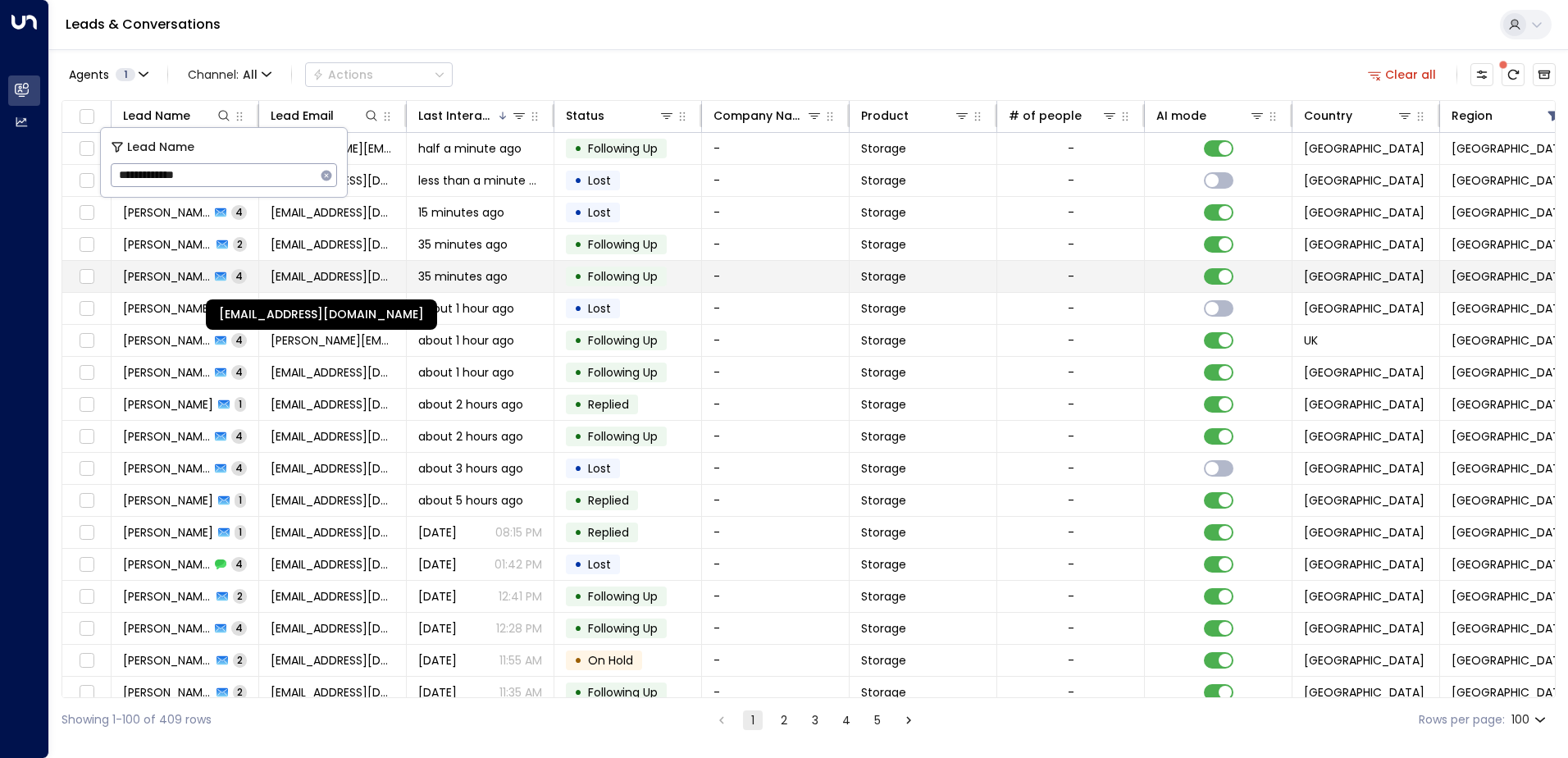
type input "**********"
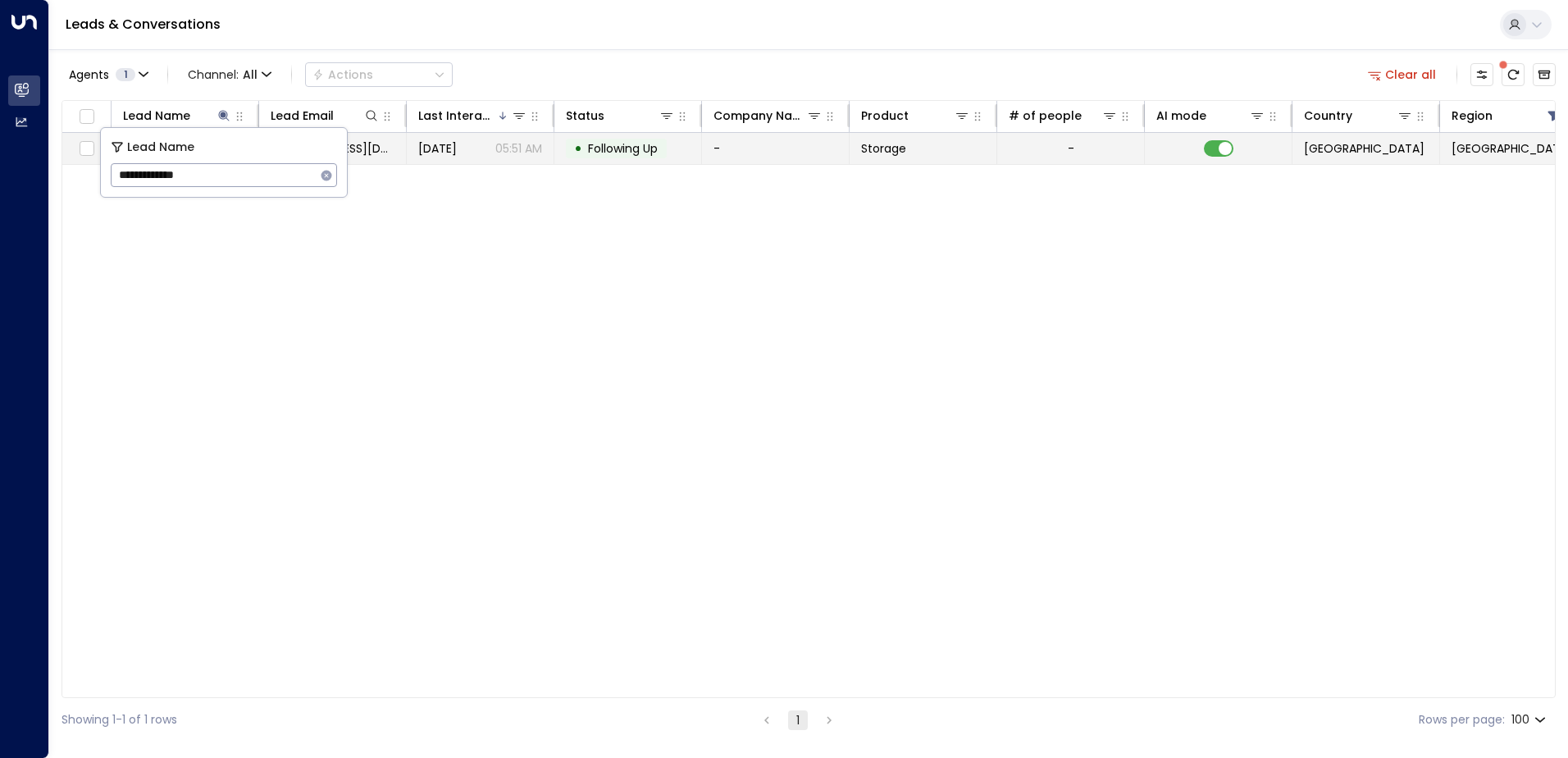
click at [457, 149] on span "[DATE]" at bounding box center [437, 148] width 38 height 16
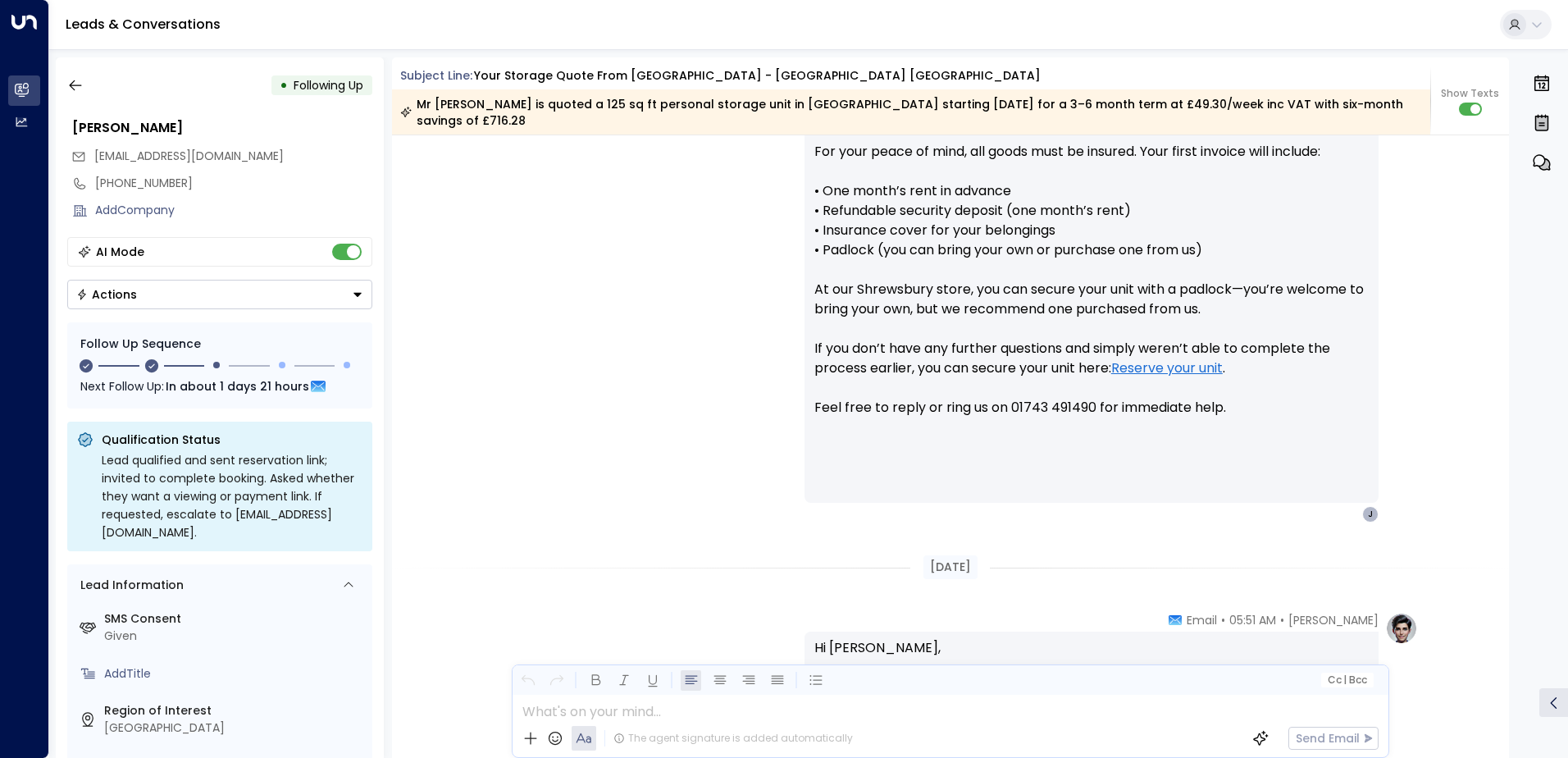
scroll to position [909, 0]
click at [69, 83] on icon "button" at bounding box center [75, 85] width 16 height 16
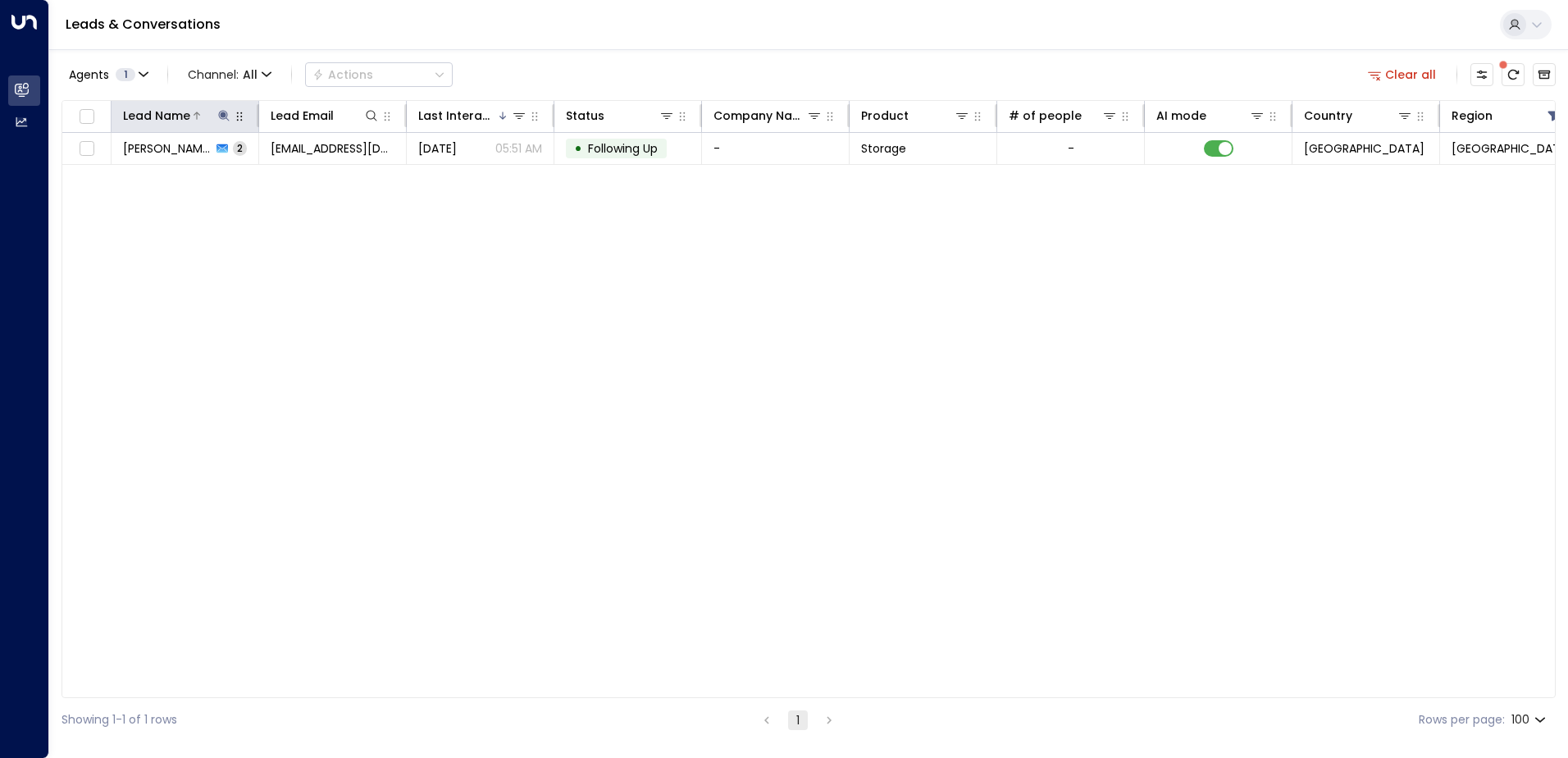
click at [218, 120] on icon at bounding box center [224, 115] width 13 height 13
click at [328, 178] on icon "button" at bounding box center [327, 175] width 11 height 11
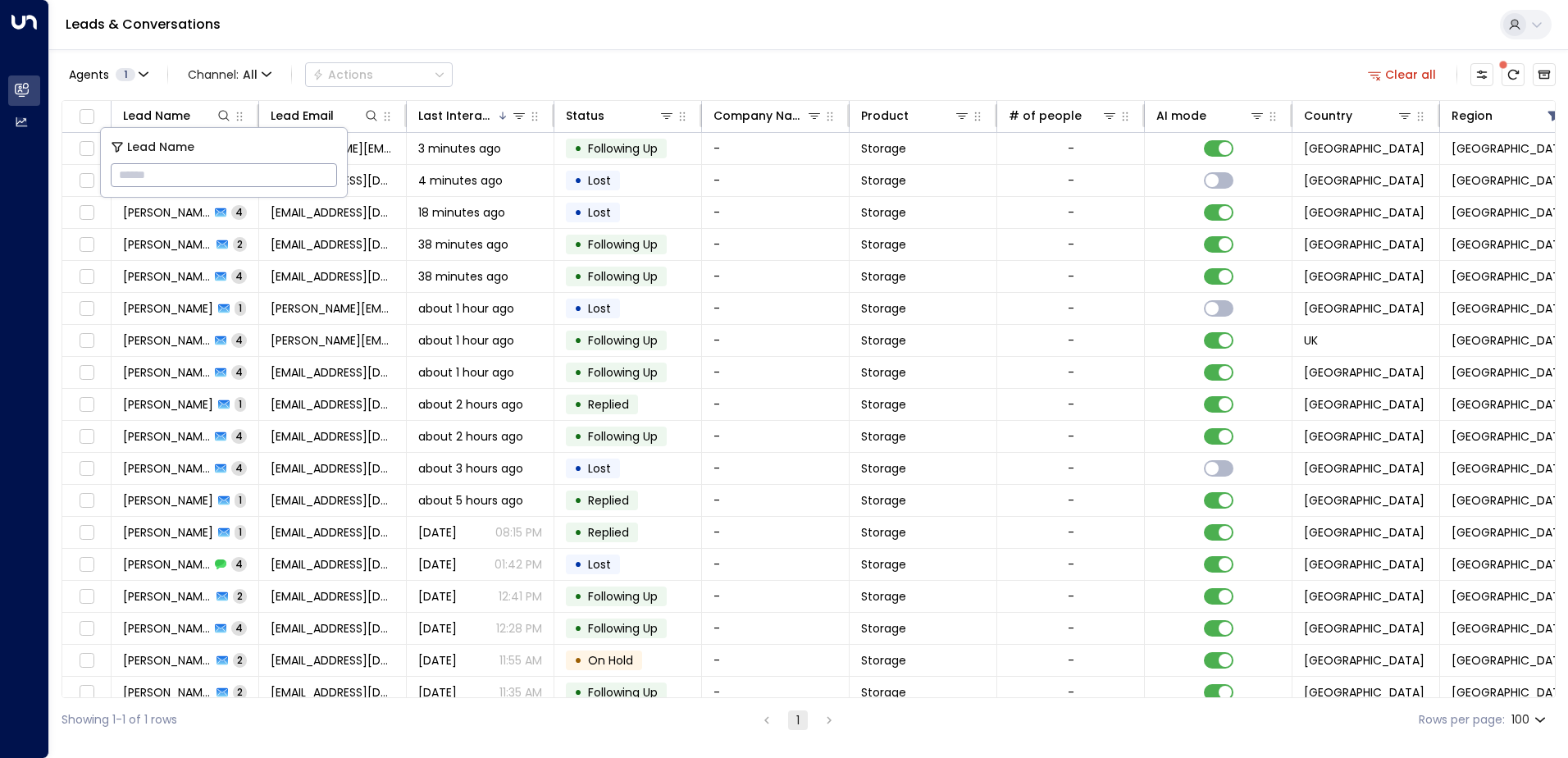
click at [604, 61] on div "Agents 1 Channel: All Actions Clear all" at bounding box center [808, 74] width 1494 height 34
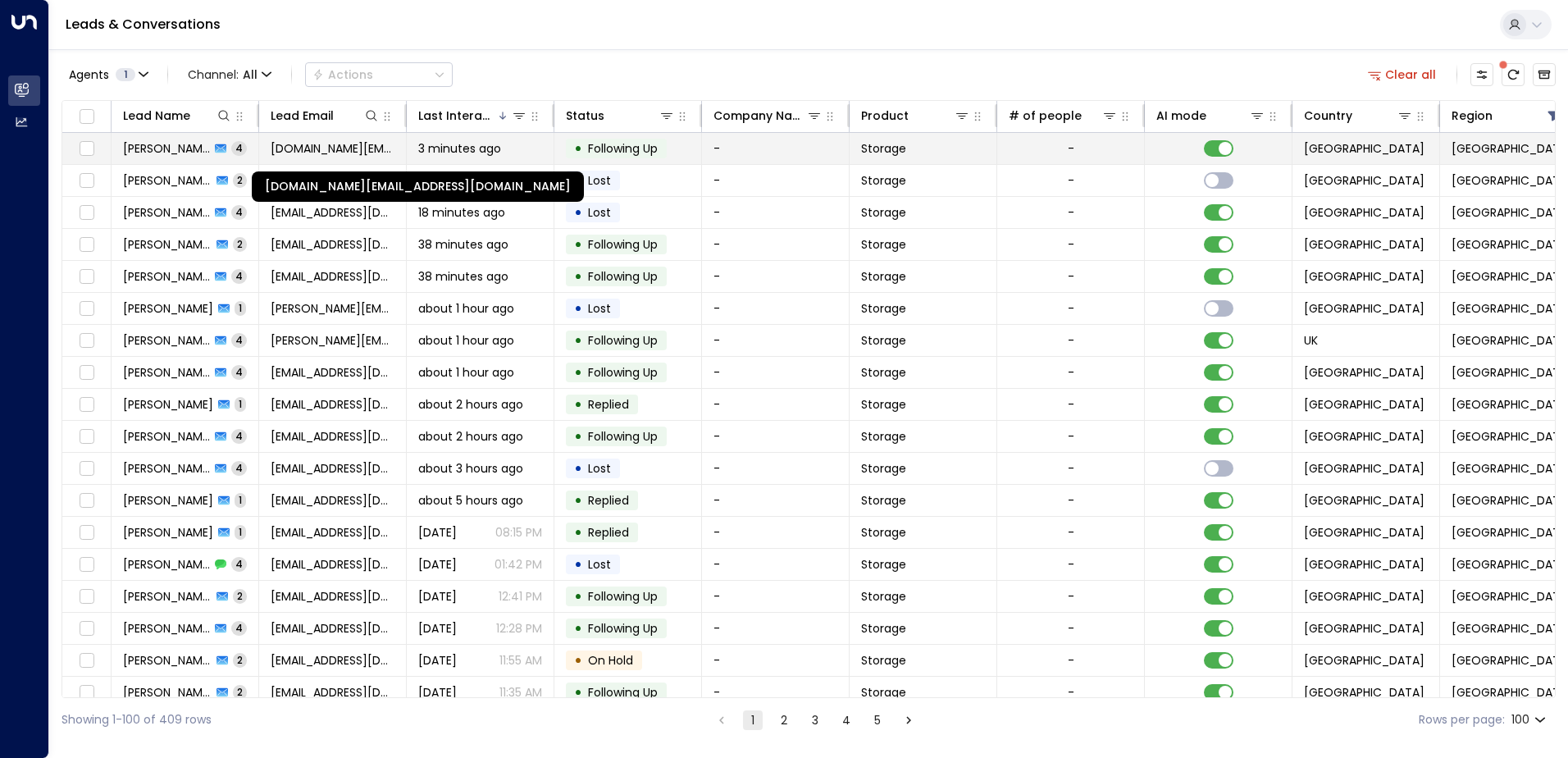
click at [322, 151] on span "[DOMAIN_NAME][EMAIL_ADDRESS][DOMAIN_NAME]" at bounding box center [332, 148] width 124 height 16
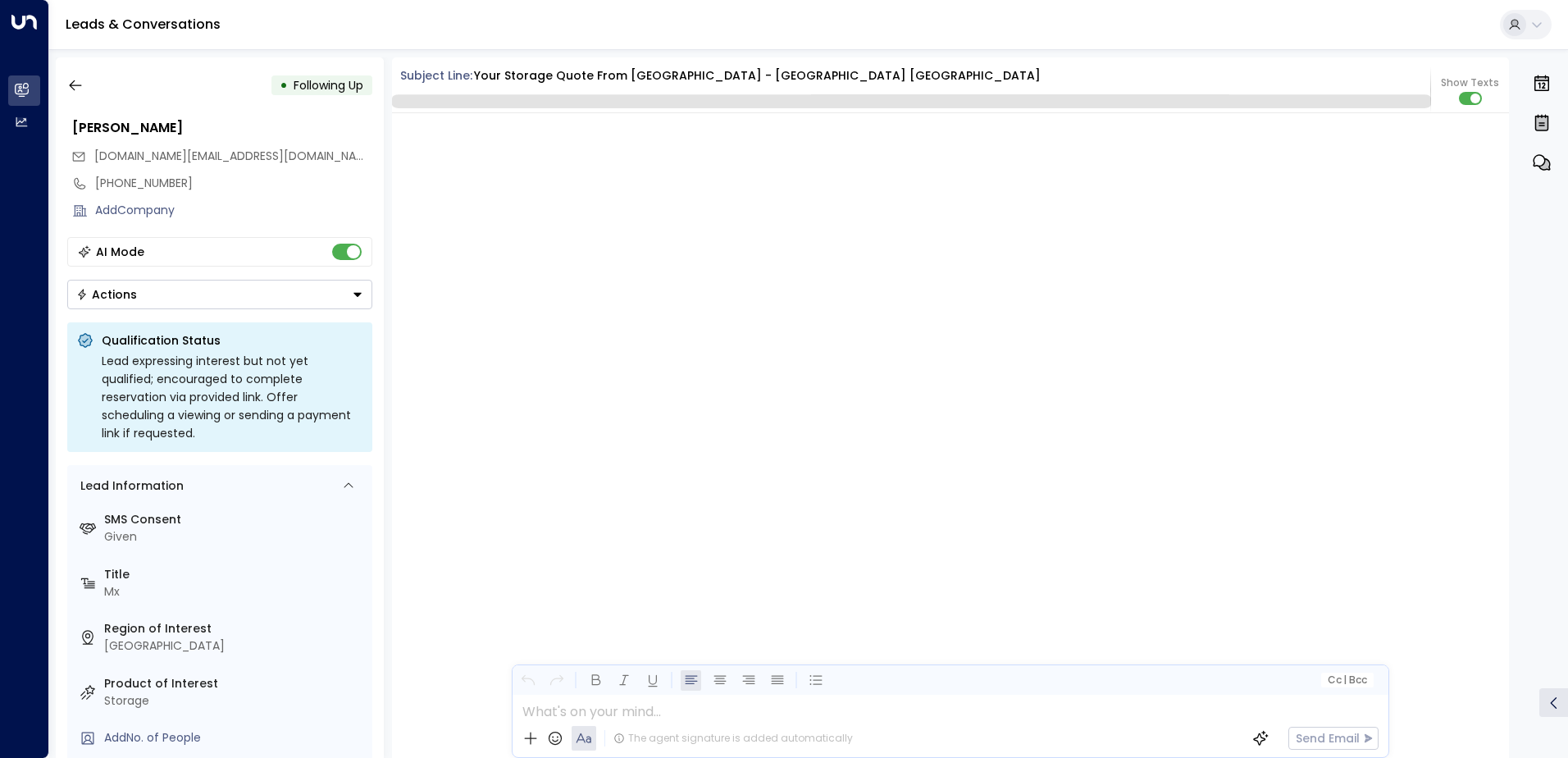
scroll to position [1936, 0]
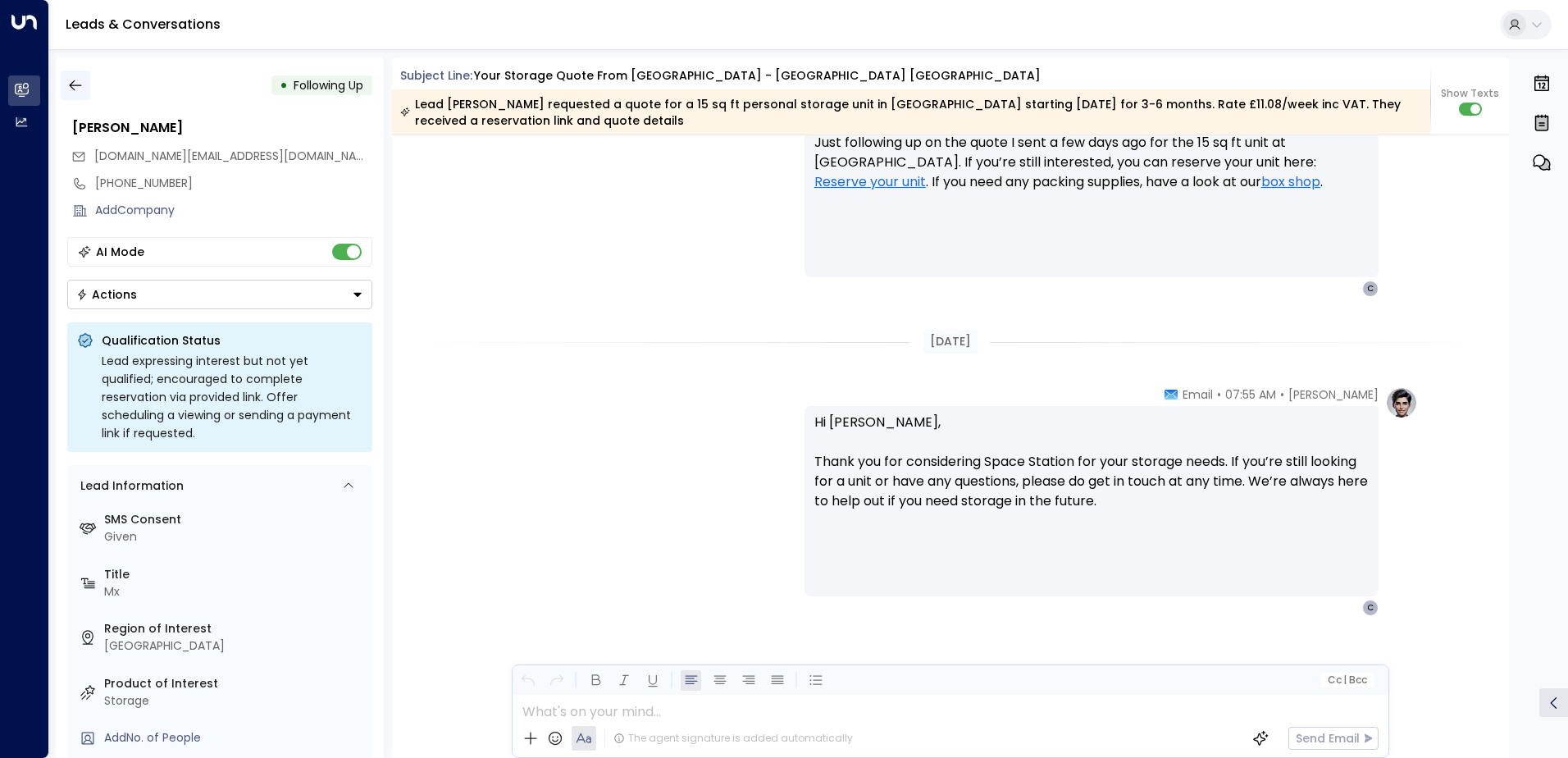
click at [72, 87] on icon "button" at bounding box center [75, 85] width 16 height 16
